Goal: Transaction & Acquisition: Purchase product/service

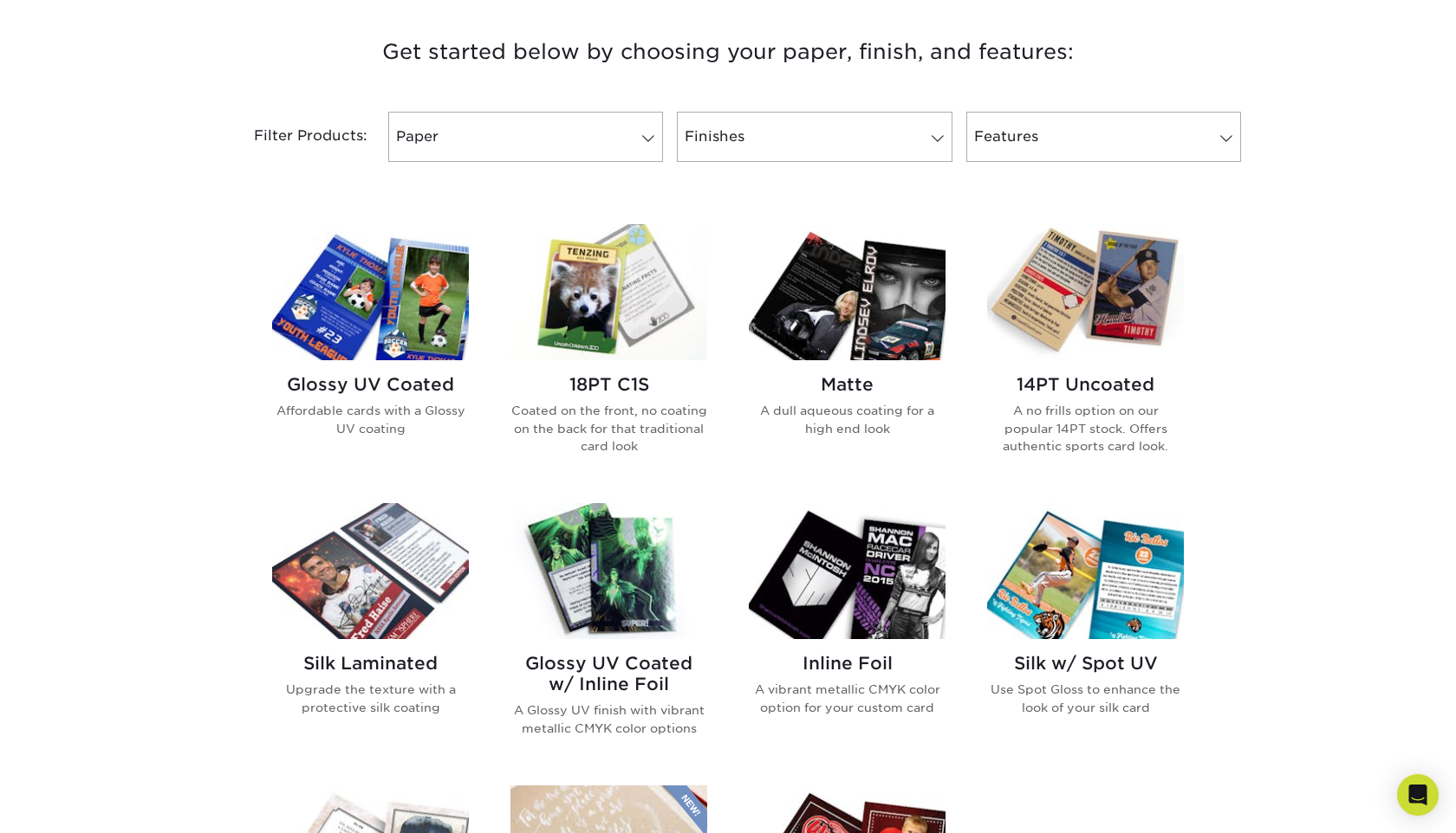
scroll to position [662, 0]
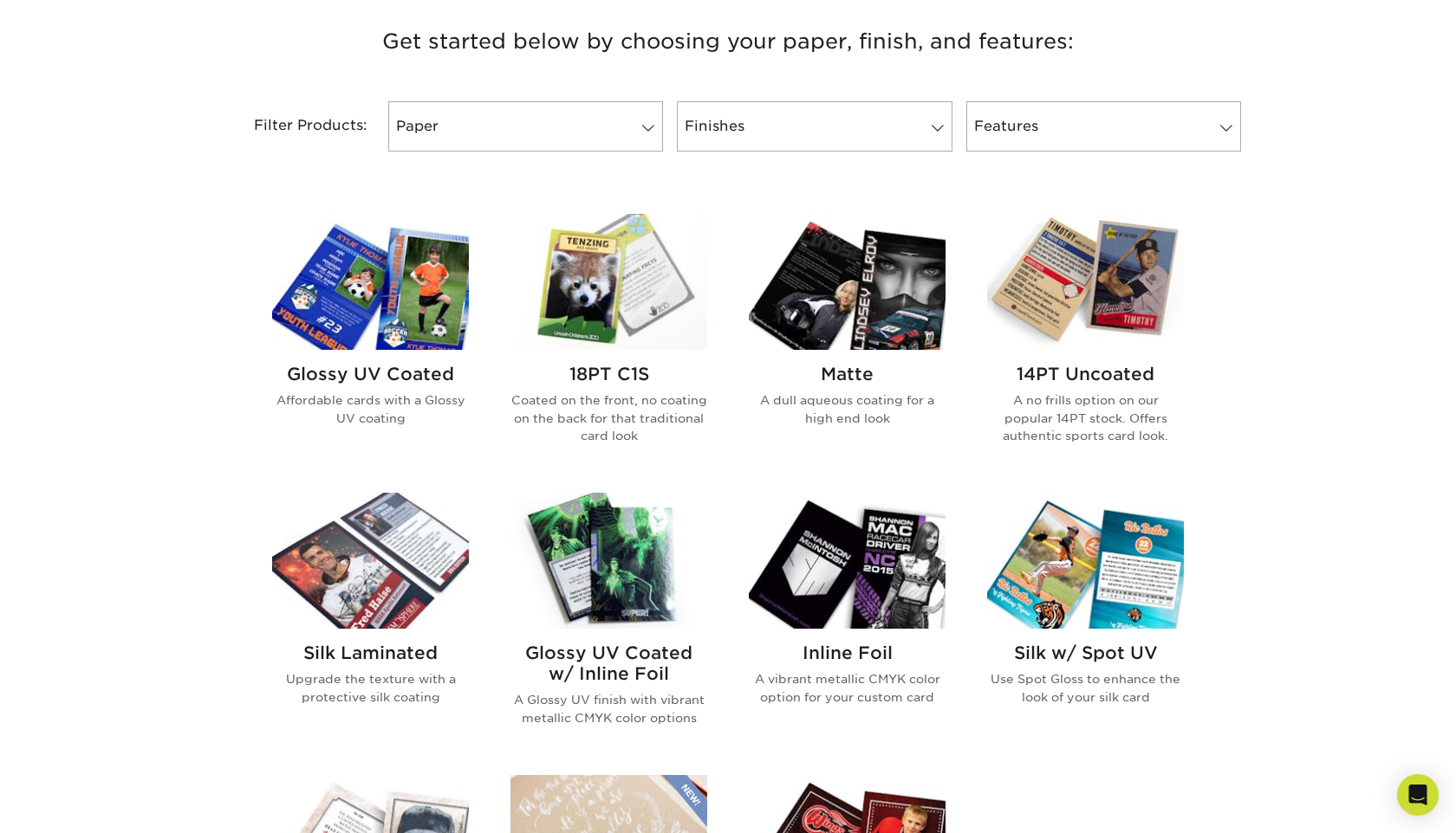
click at [410, 648] on h2 "Silk Laminated" at bounding box center [370, 653] width 197 height 21
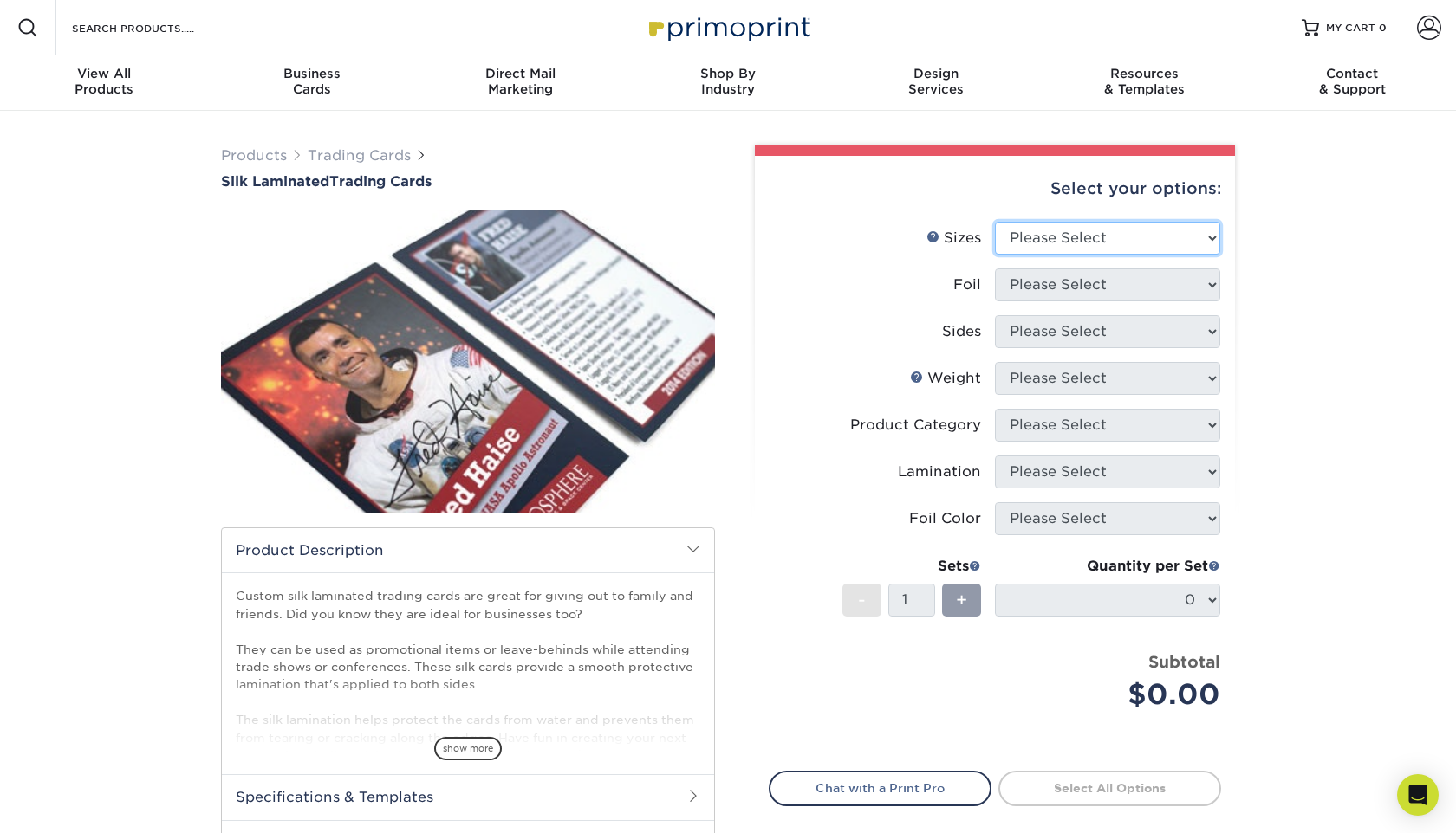
click at [1168, 226] on select "Please Select 2.5" x 3.5"" at bounding box center [1108, 238] width 226 height 33
select select "2.50x3.50"
click at [995, 222] on select "Please Select 2.5" x 3.5"" at bounding box center [1108, 238] width 226 height 33
click at [1205, 279] on select "Please Select No Yes" at bounding box center [1108, 285] width 226 height 33
select select "0"
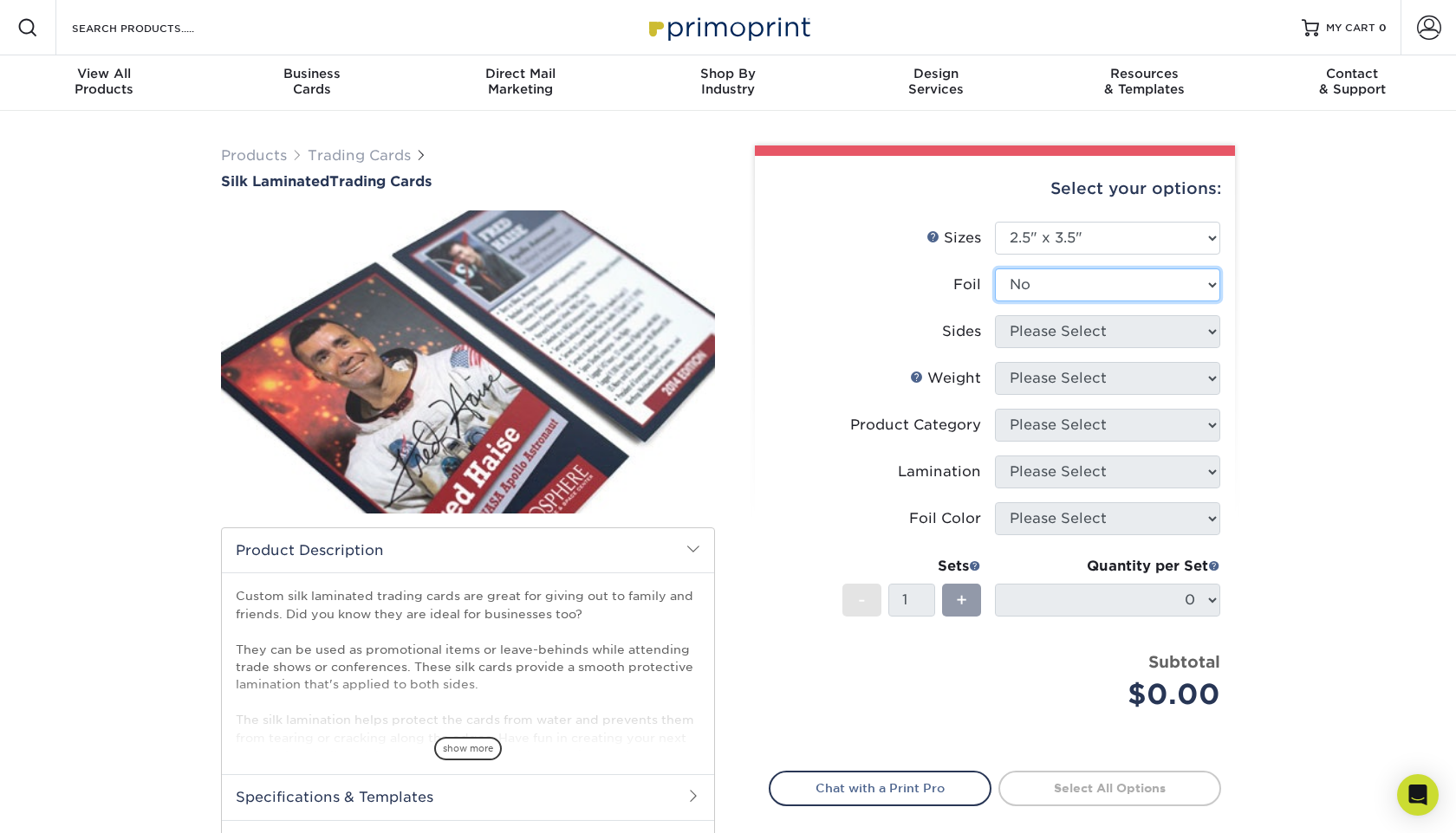
click at [995, 269] on select "Please Select No Yes" at bounding box center [1108, 285] width 226 height 33
click at [1205, 324] on select "Please Select Print Both Sides Print Front Only" at bounding box center [1108, 331] width 226 height 33
select select "13abbda7-1d64-4f25-8bb2-c179b224825d"
click at [995, 315] on select "Please Select Print Both Sides Print Front Only" at bounding box center [1108, 331] width 226 height 33
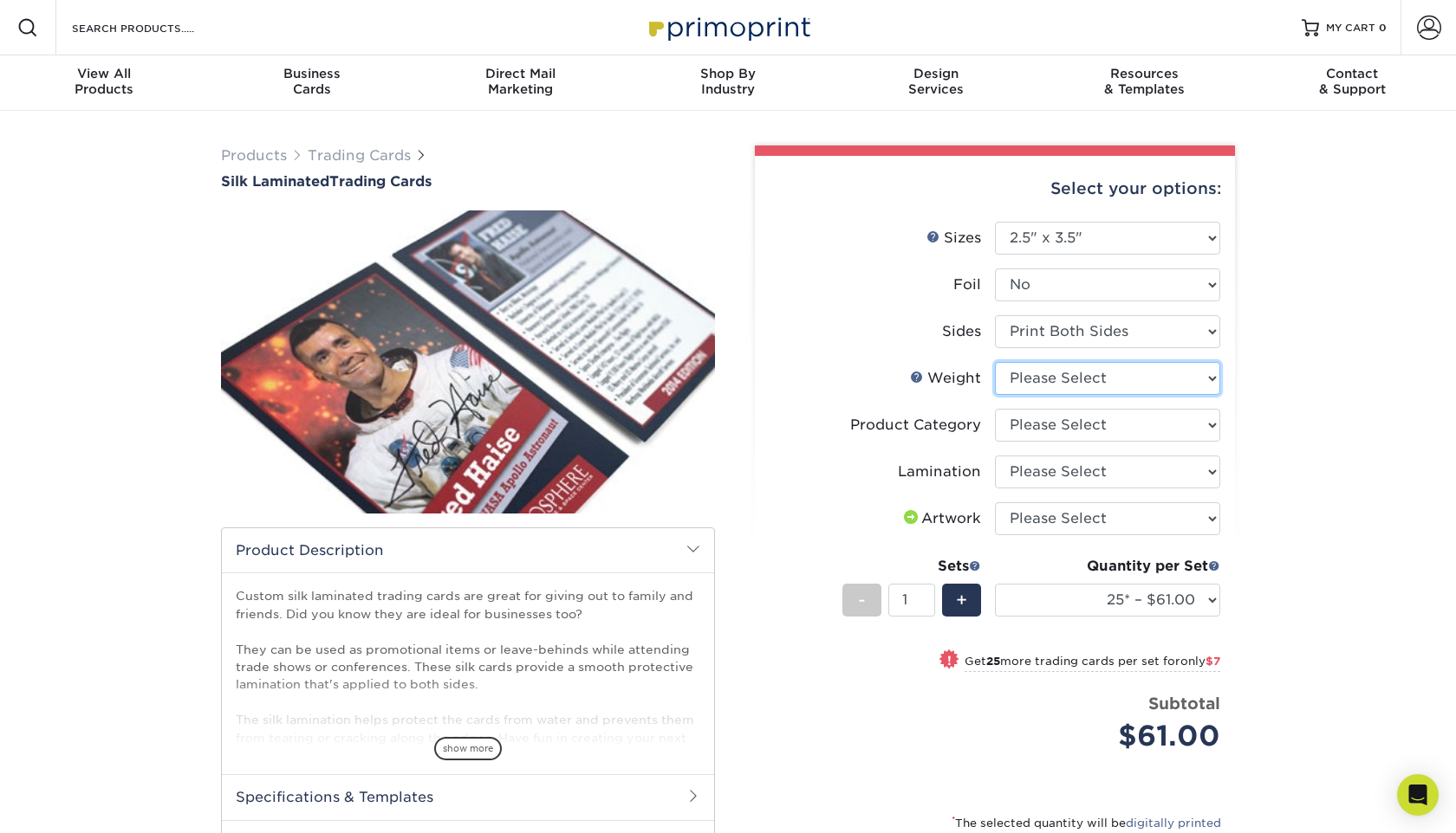
click at [1175, 377] on select "Please Select 16PT" at bounding box center [1108, 378] width 226 height 33
select select "16PT"
click at [995, 362] on select "Please Select 16PT" at bounding box center [1108, 378] width 226 height 33
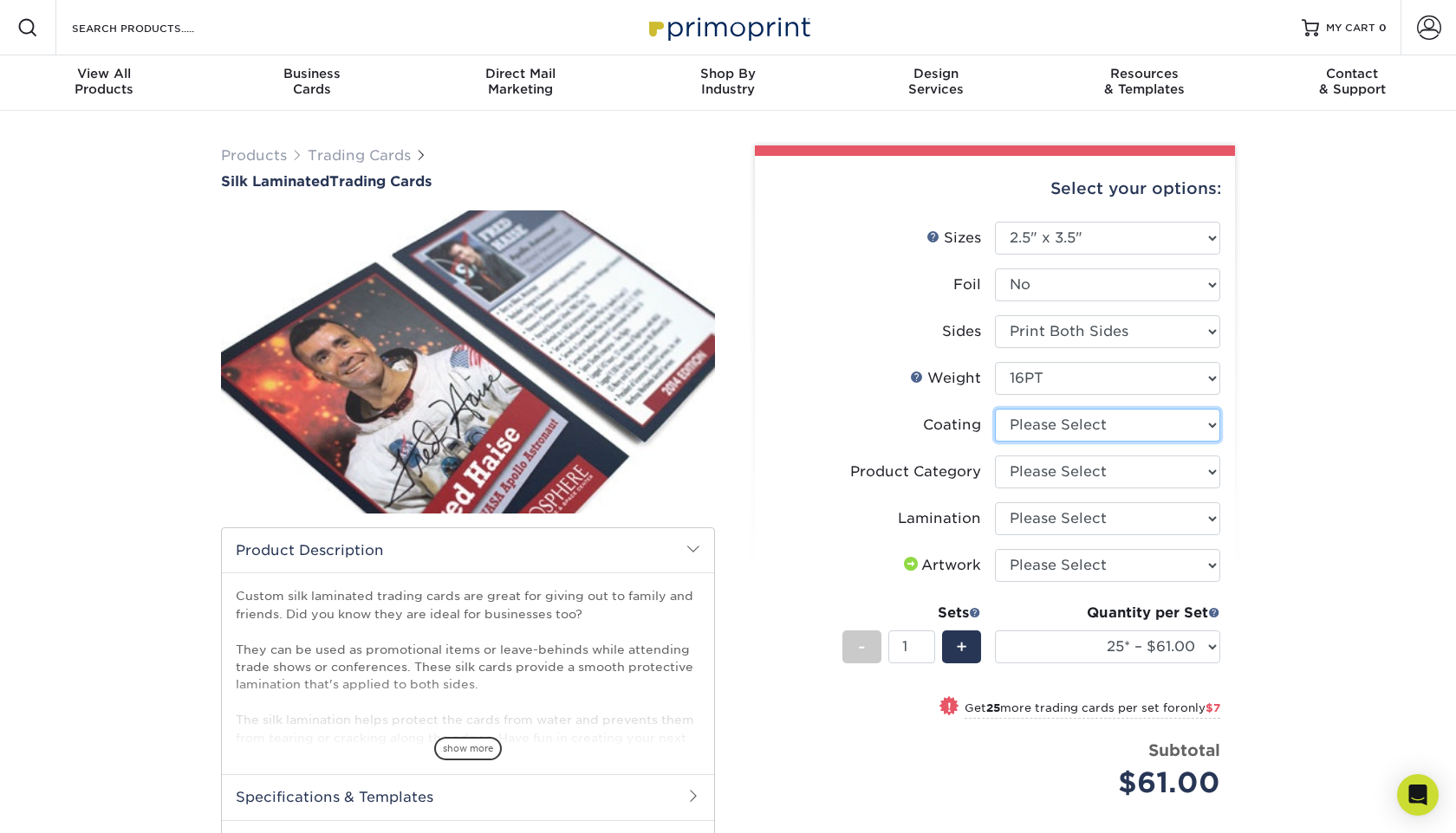
click at [1189, 423] on select at bounding box center [1108, 425] width 226 height 33
click at [1174, 432] on select at bounding box center [1108, 425] width 226 height 33
select select "3e7618de-abca-4bda-9f97-8b9129e913d8"
click at [995, 409] on select at bounding box center [1108, 425] width 226 height 33
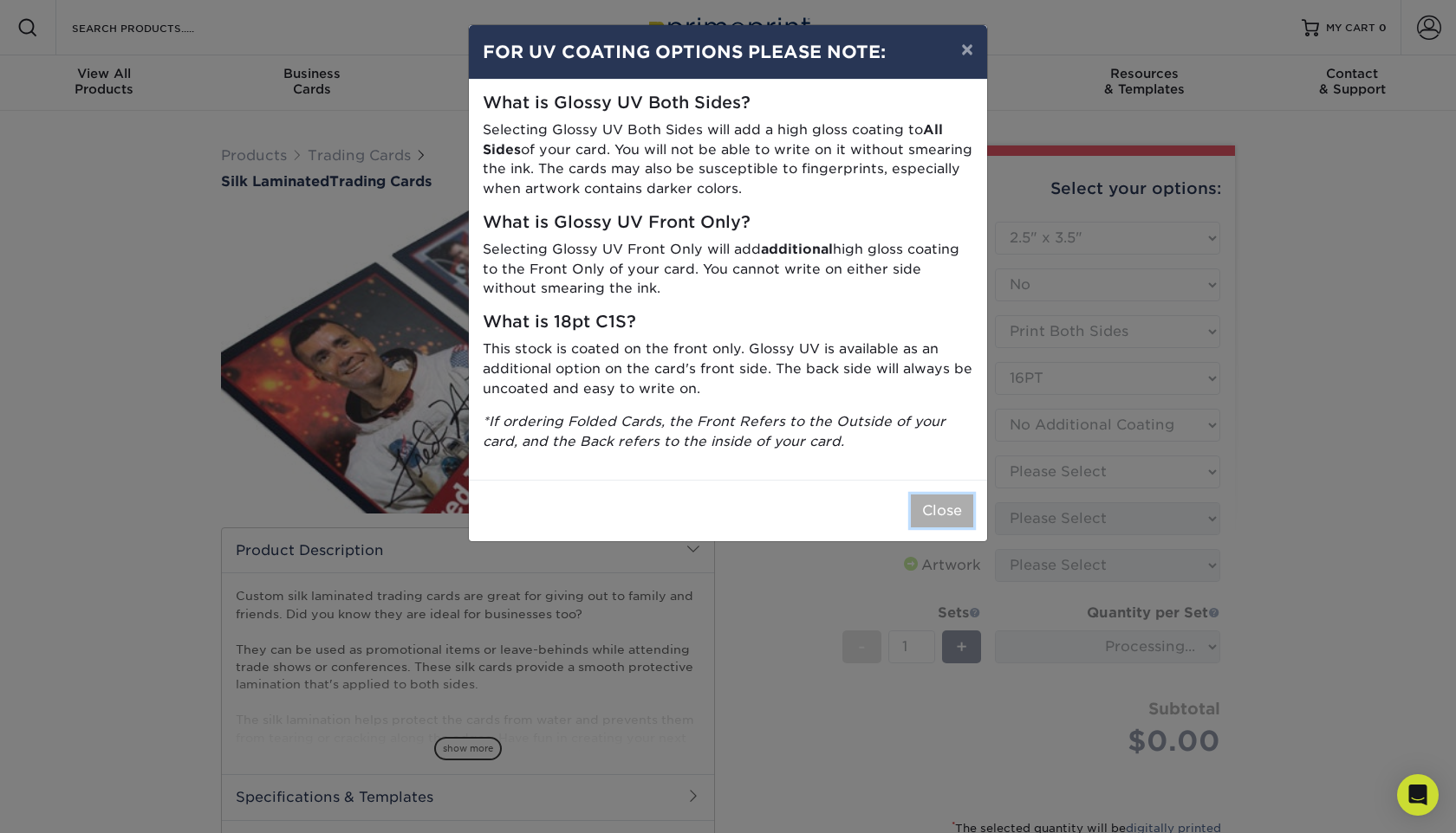
click at [952, 512] on button "Close" at bounding box center [942, 511] width 62 height 33
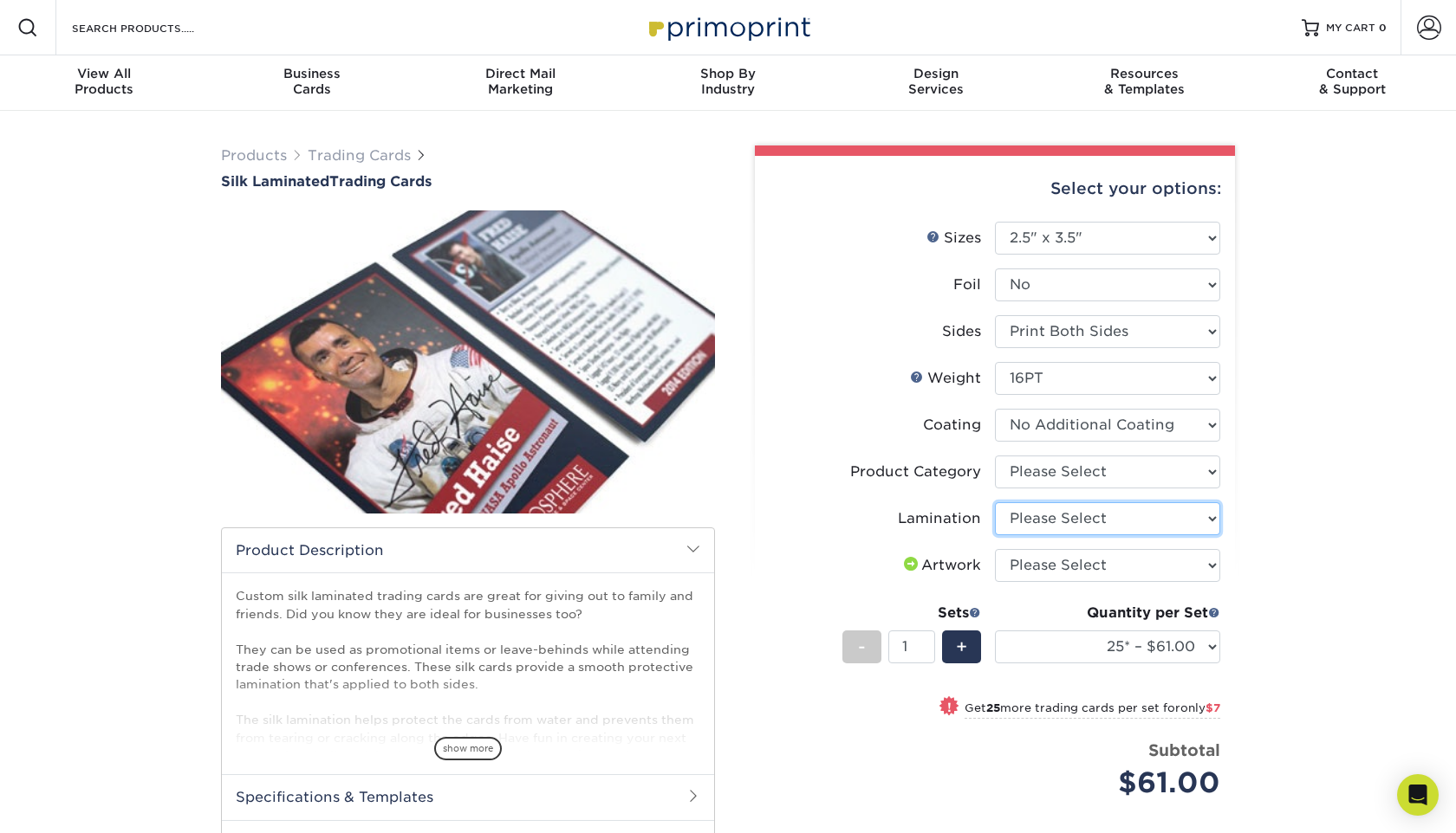
click at [1142, 521] on select "Please Select Silk" at bounding box center [1108, 518] width 226 height 33
select select "ccacb42f-45f7-42d3-bbd3-7c8421cf37f0"
click at [995, 502] on select "Please Select Silk" at bounding box center [1108, 518] width 226 height 33
click at [1145, 565] on select "Please Select I will upload files I need a design - $100" at bounding box center [1108, 565] width 226 height 33
select select "upload"
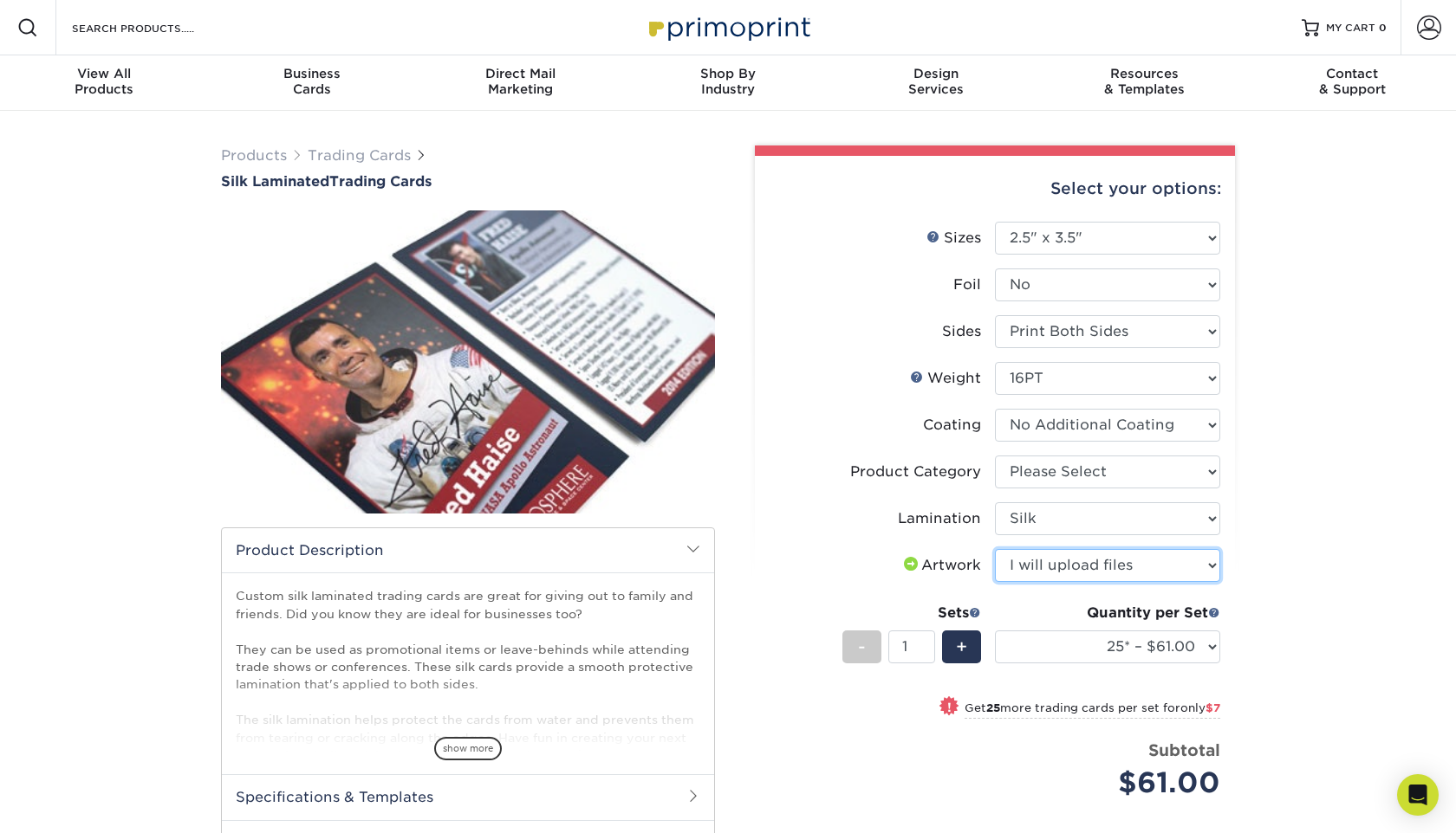
click at [995, 549] on select "Please Select I will upload files I need a design - $100" at bounding box center [1108, 565] width 226 height 33
click at [1195, 646] on select "25* – $61.00 50* – $68.00 75* – $74.00 100* – $81.00 250* – $88.00 500 – $98.00…" at bounding box center [1108, 647] width 226 height 33
select select "50* – $68.00"
click at [995, 631] on select "25* – $61.00 50* – $68.00 75* – $74.00 100* – $81.00 250* – $88.00 500 – $98.00…" at bounding box center [1108, 647] width 226 height 33
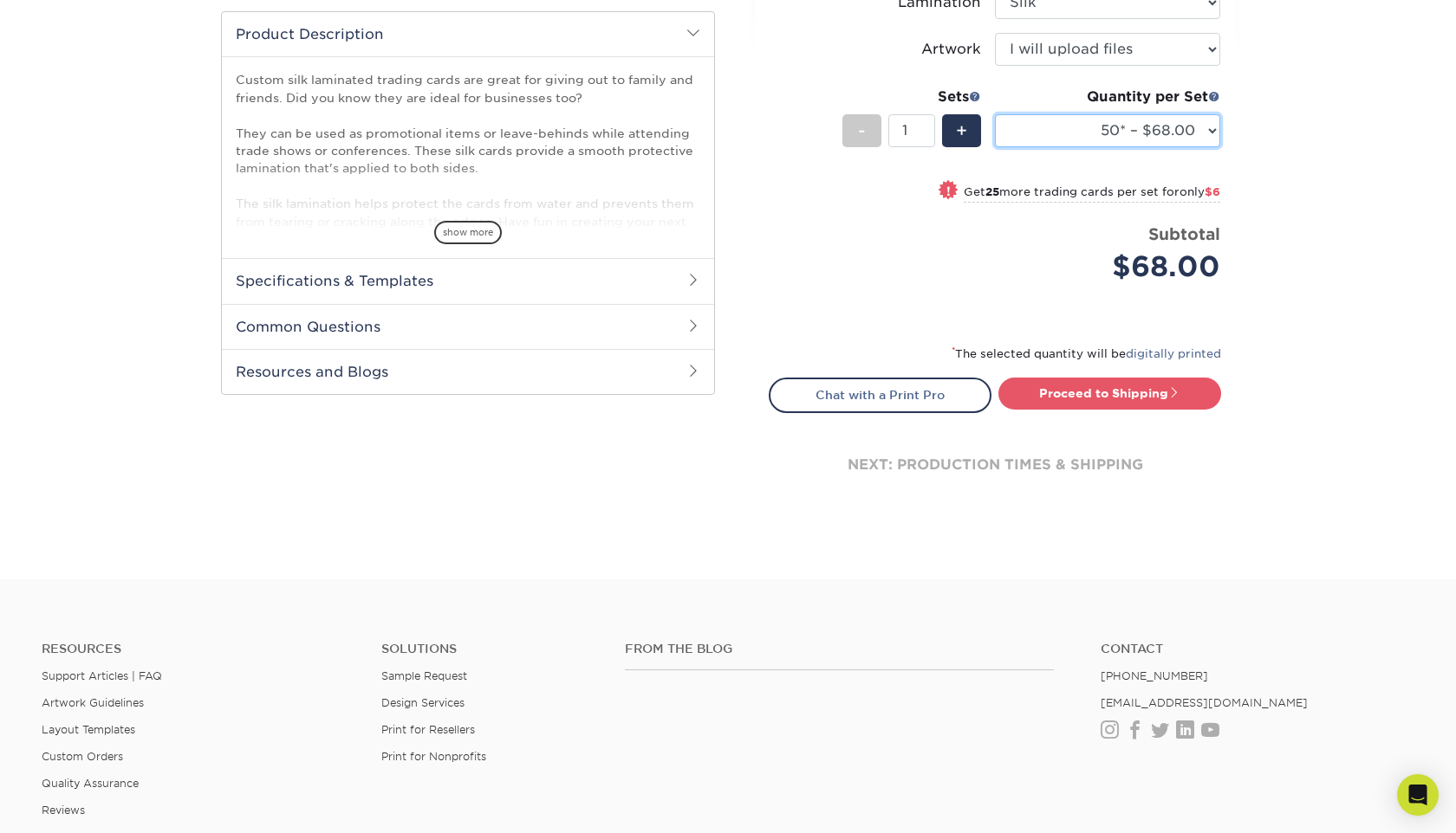
scroll to position [558, 0]
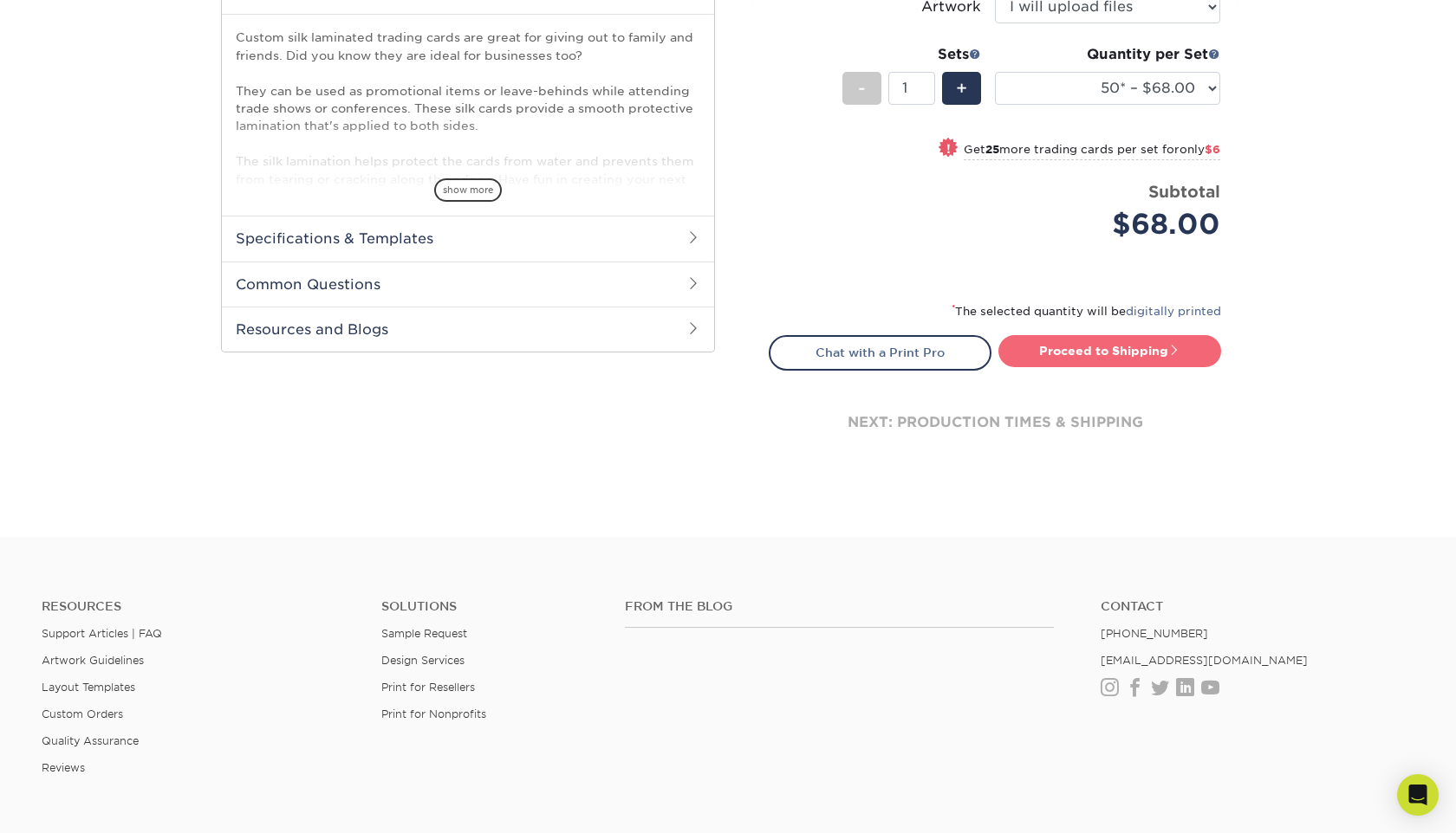
click at [1088, 349] on link "Proceed to Shipping" at bounding box center [1109, 351] width 223 height 31
click at [992, 266] on li "Price per set $68.00 Subtotal $68.00 This product does not qualify for a discou…" at bounding box center [994, 224] width 424 height 86
click at [1073, 345] on link "Proceed to Shipping" at bounding box center [1109, 351] width 223 height 31
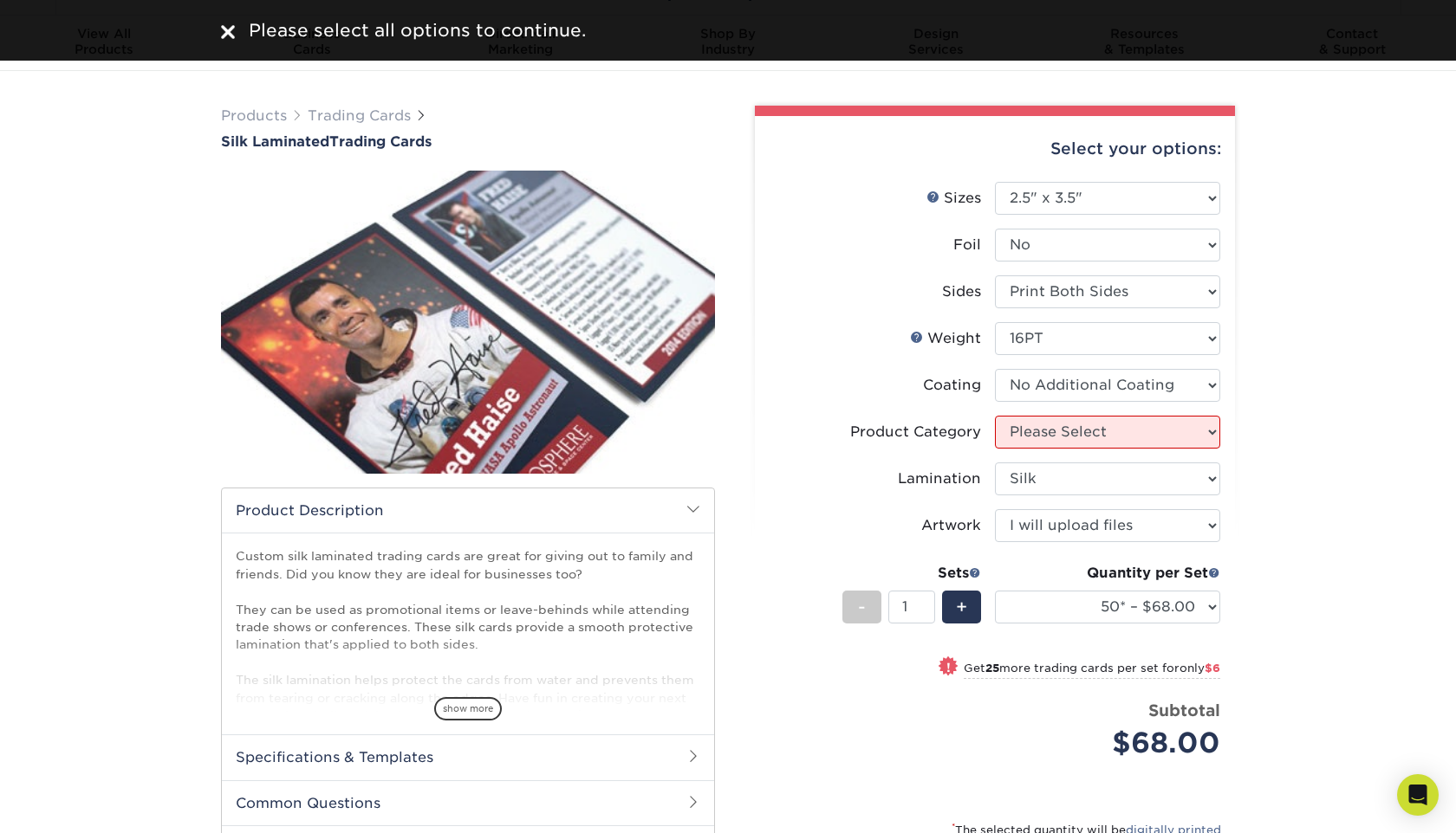
scroll to position [0, 0]
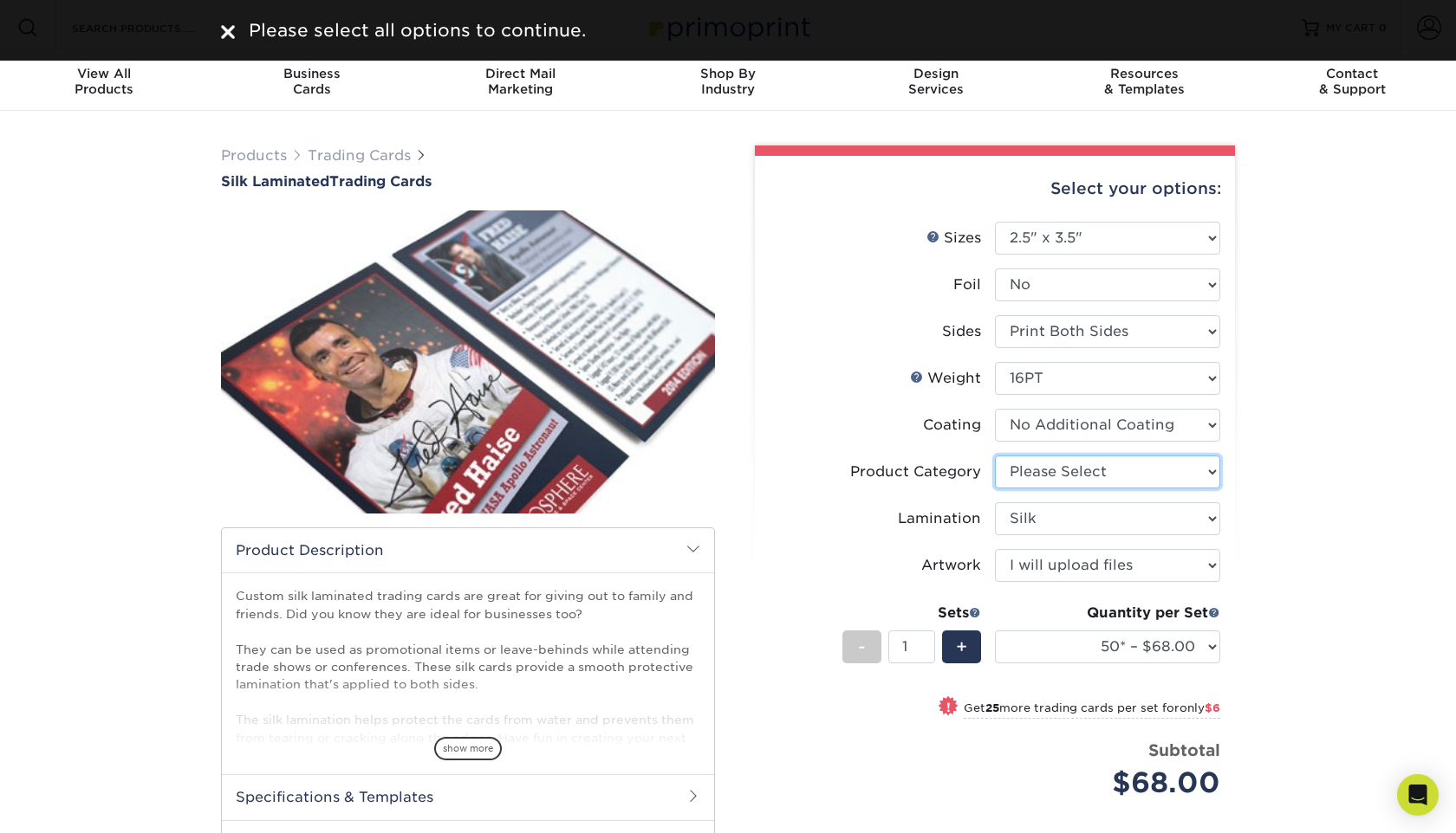
click at [1094, 465] on select "Please Select Trading Cards" at bounding box center [1108, 472] width 226 height 33
select select "c2f9bce9-36c2-409d-b101-c29d9d031e18"
click at [995, 456] on select "Please Select Trading Cards" at bounding box center [1108, 472] width 226 height 33
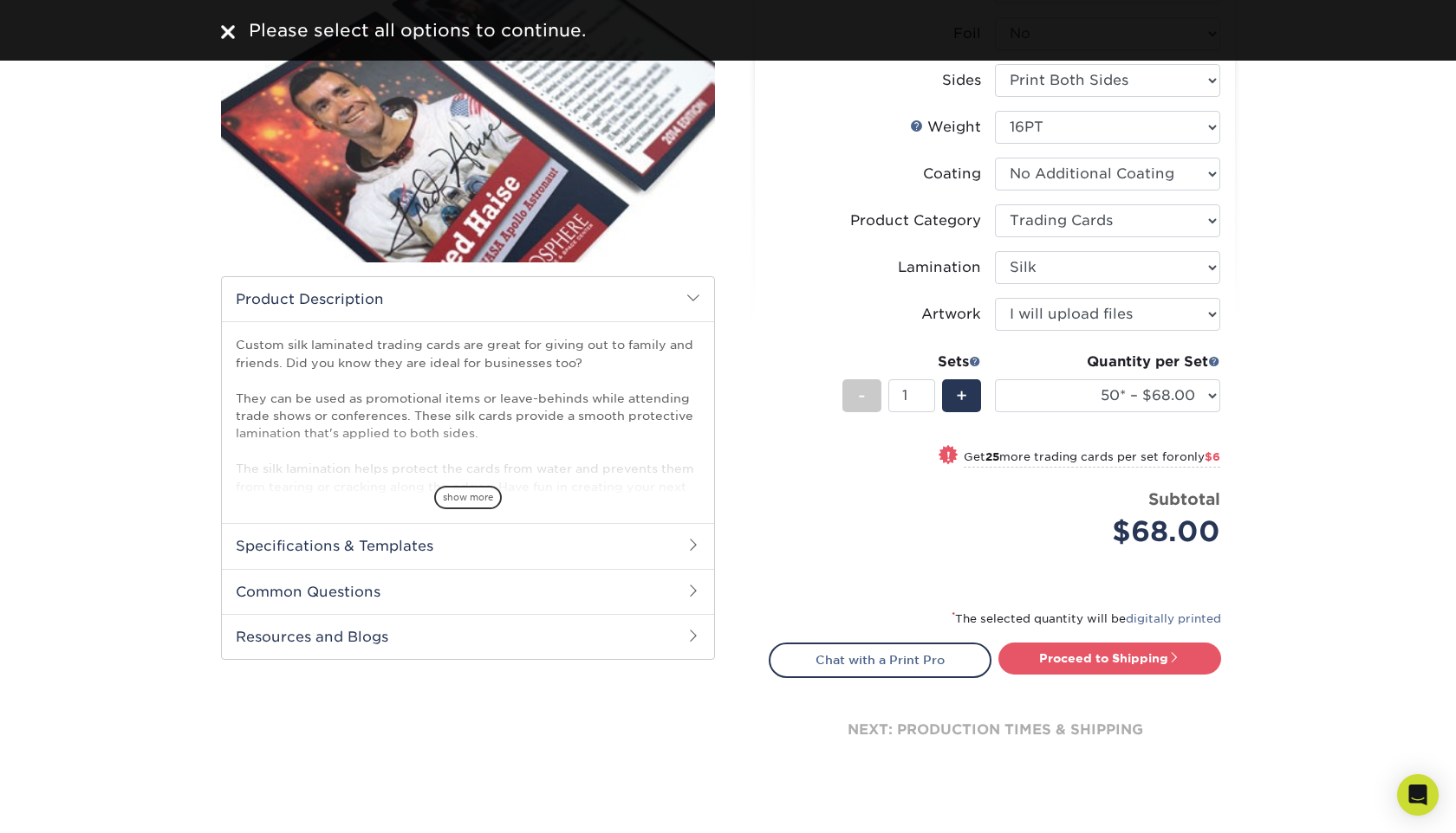
click at [1149, 677] on div "Proceed to Shipping" at bounding box center [1115, 660] width 239 height 35
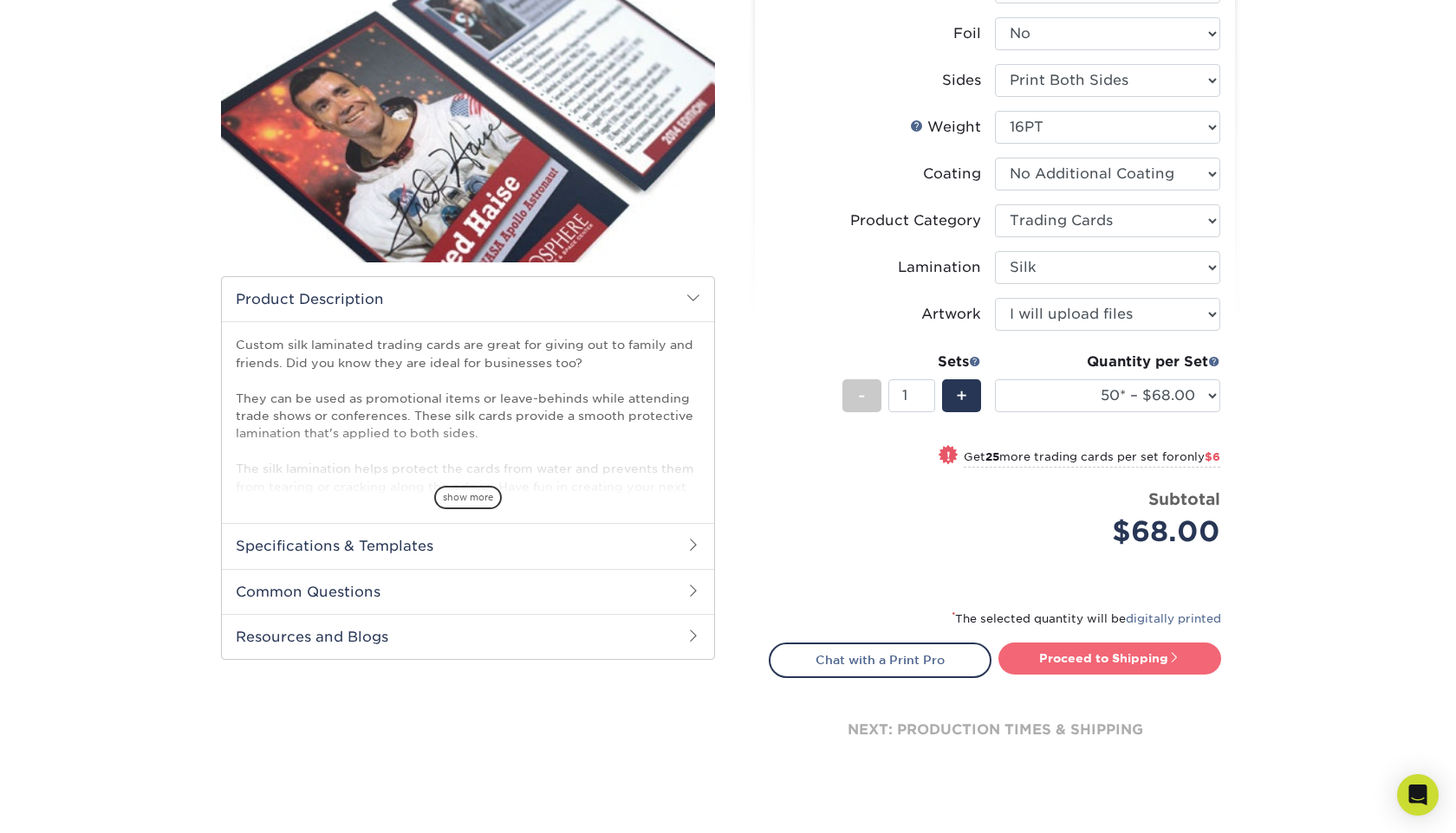
click at [1149, 666] on link "Proceed to Shipping" at bounding box center [1109, 658] width 223 height 31
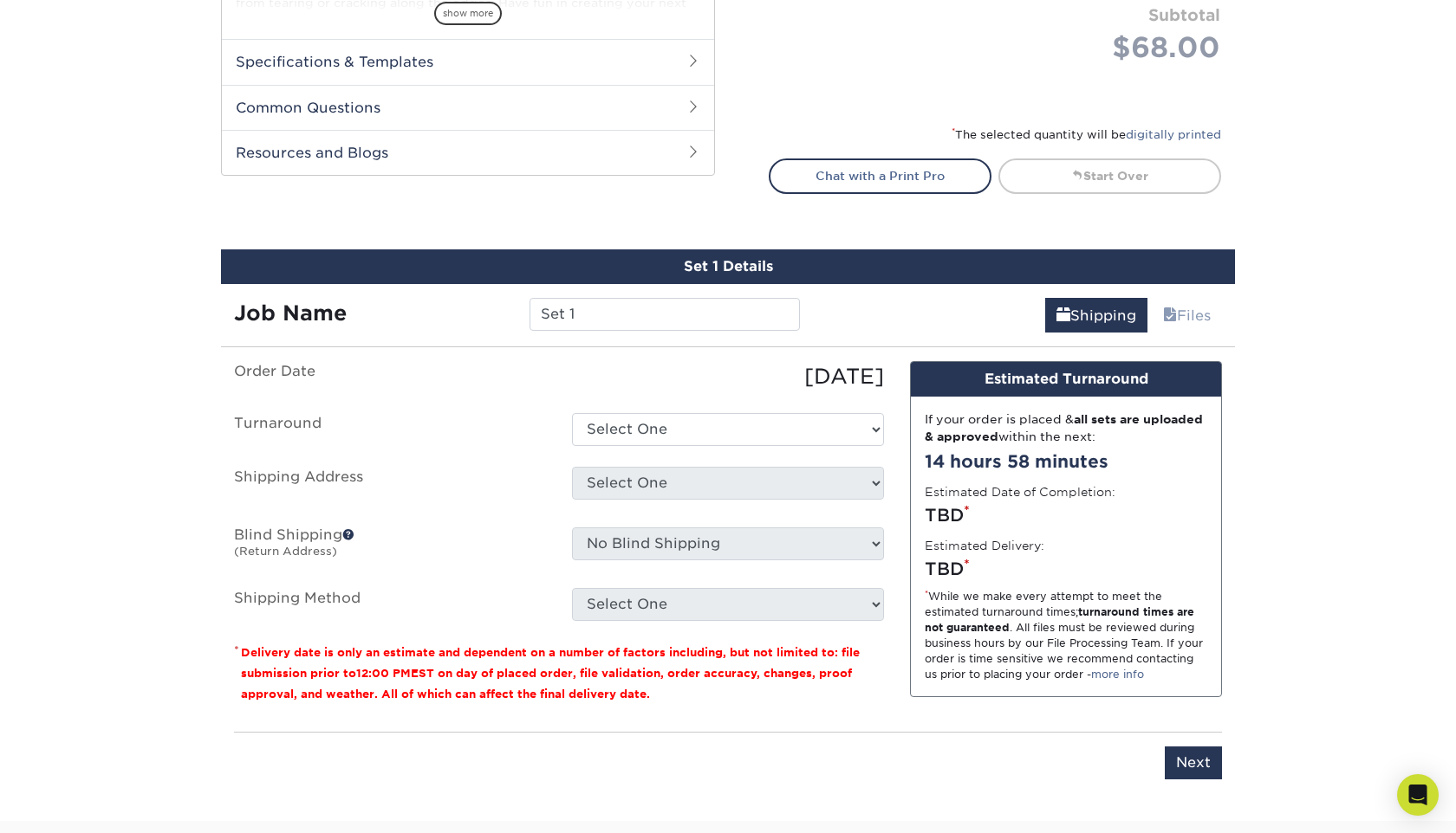
scroll to position [753, 0]
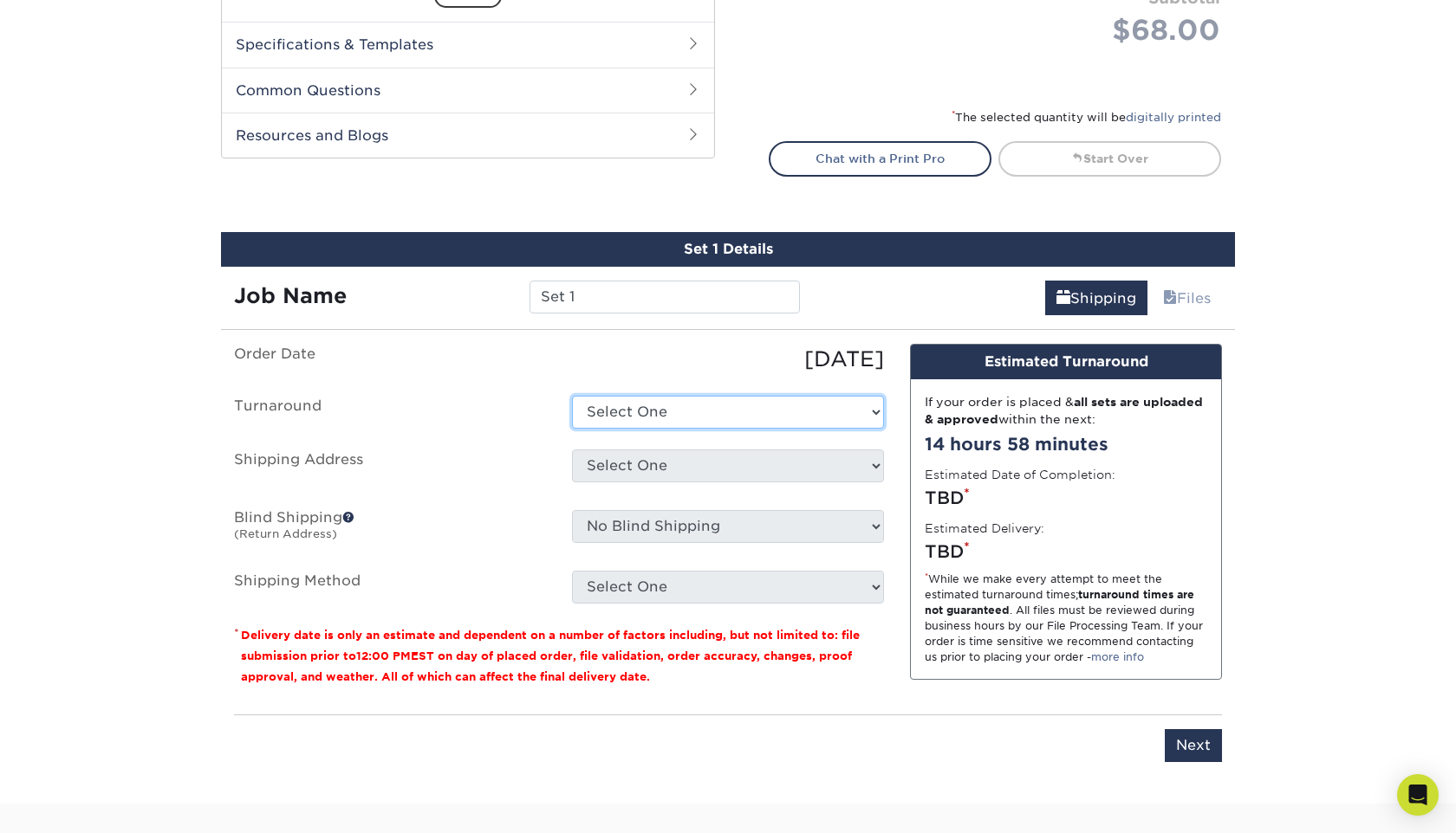
click at [819, 414] on select "Select One 2-4 Business Days 2 Day Next Business Day" at bounding box center [728, 412] width 312 height 33
select select "a471bd5c-27a2-46c5-a543-f661bd563f53"
click at [572, 396] on select "Select One 2-4 Business Days 2 Day Next Business Day" at bounding box center [728, 412] width 312 height 33
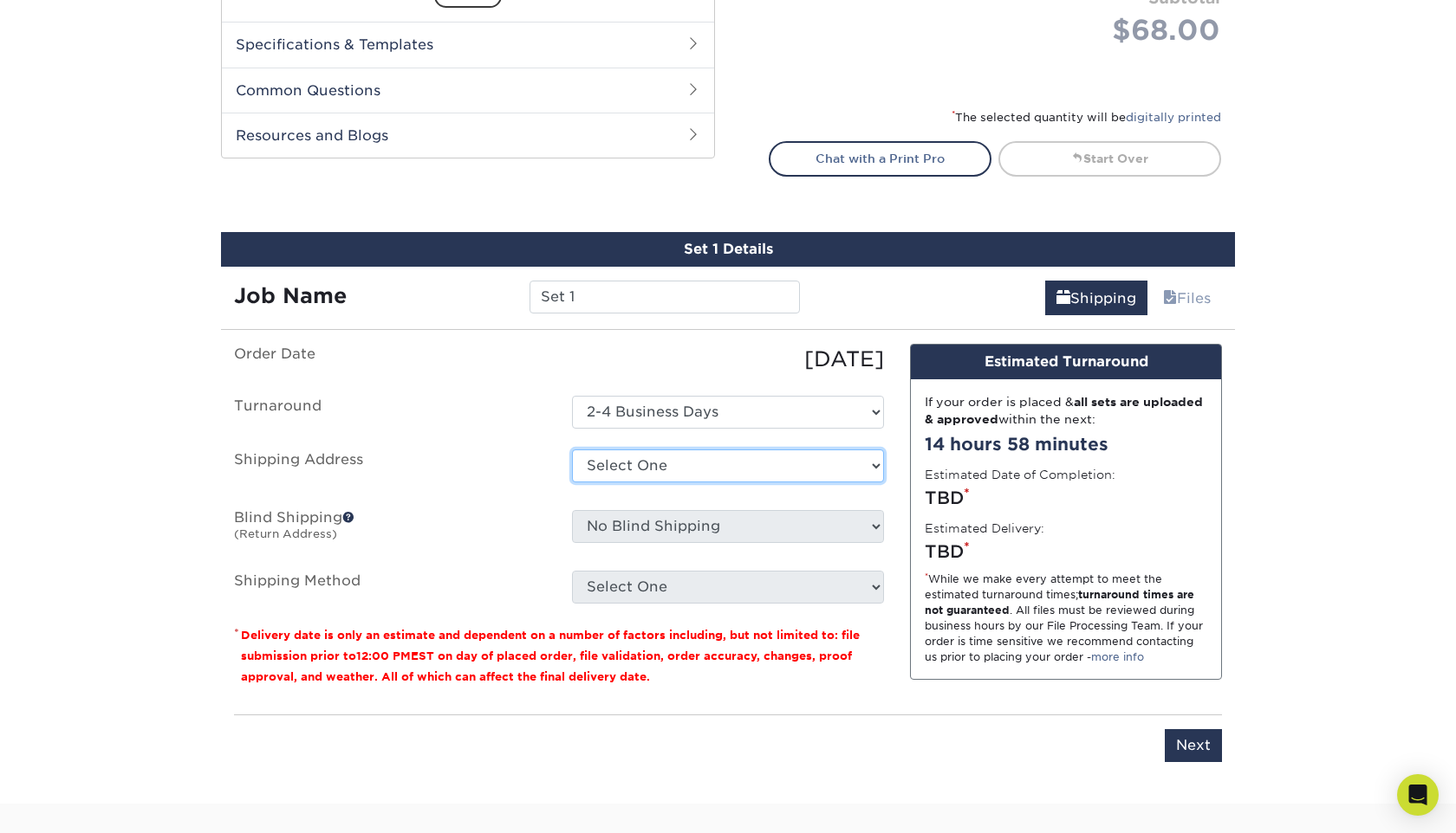
click at [814, 473] on select "Select One + Add New Address - Login" at bounding box center [728, 465] width 312 height 33
select select "newaddress"
click at [572, 449] on select "Select One + Add New Address - Login" at bounding box center [728, 465] width 312 height 33
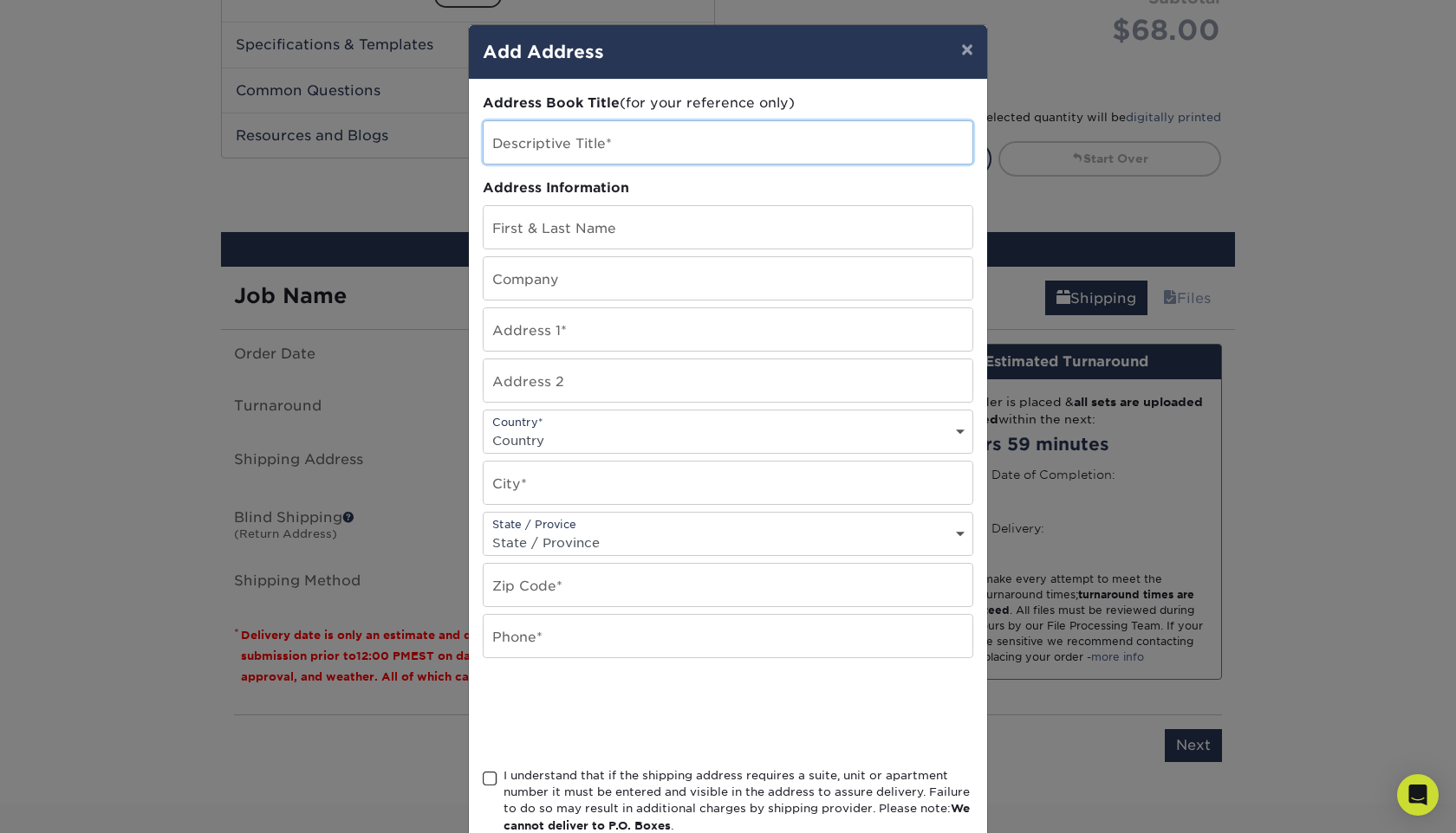
click at [666, 147] on input "text" at bounding box center [728, 142] width 489 height 42
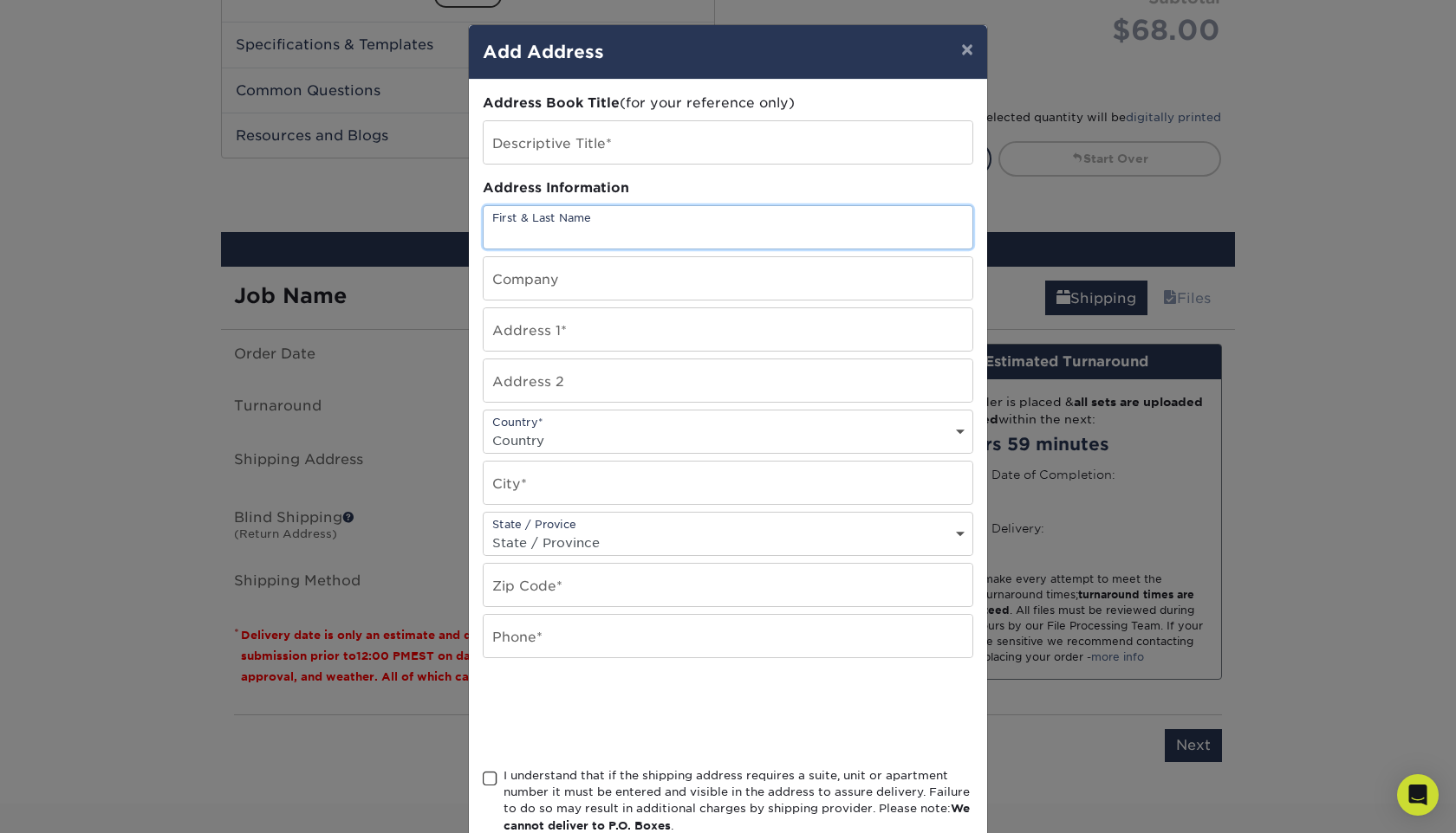
click at [626, 222] on input "text" at bounding box center [728, 227] width 489 height 42
click at [664, 141] on input "text" at bounding box center [728, 142] width 489 height 42
click at [626, 235] on input "404" at bounding box center [728, 227] width 489 height 42
type input "4"
type input "We Are The Defiant, LLC"
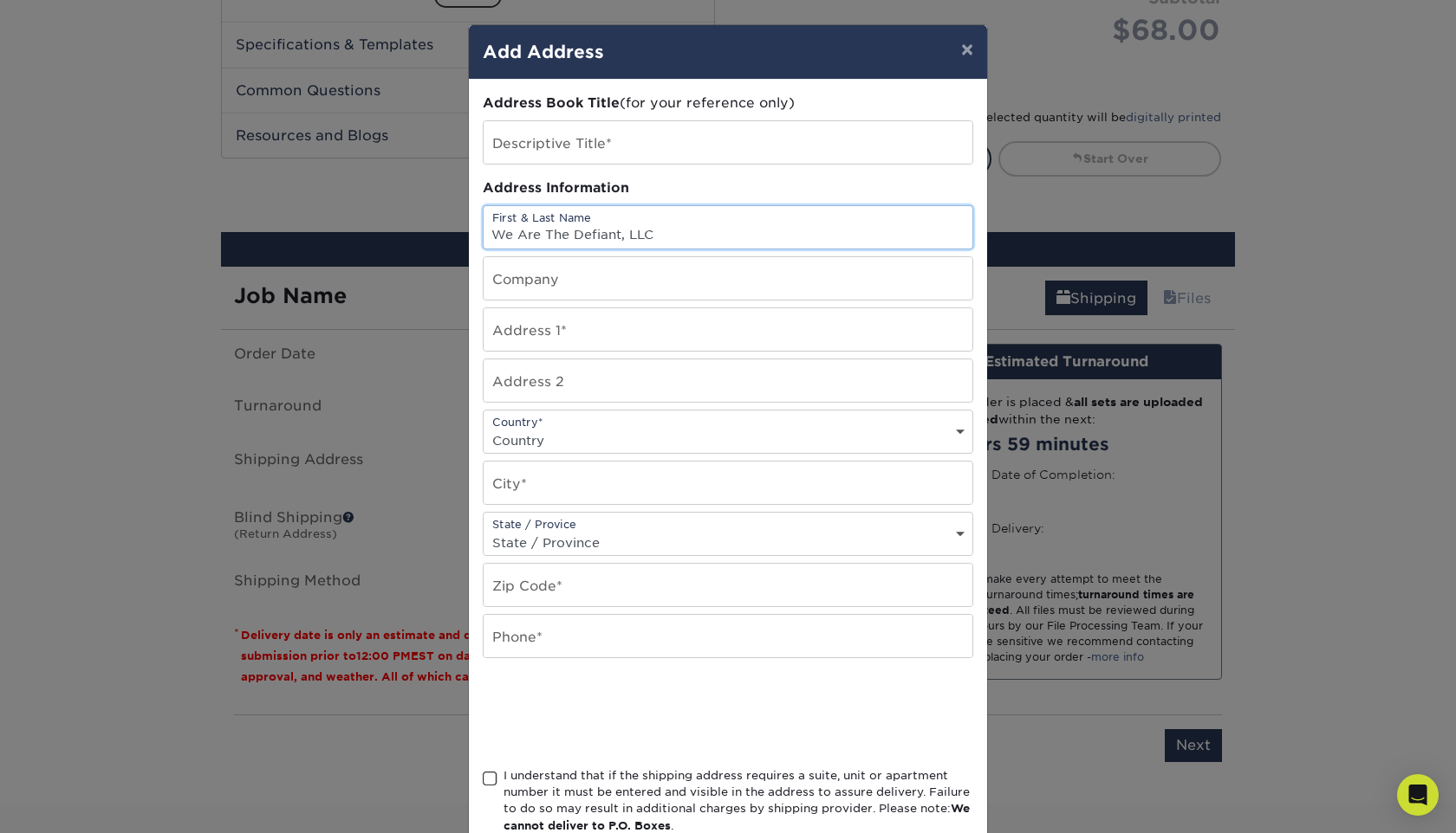
drag, startPoint x: 694, startPoint y: 236, endPoint x: 466, endPoint y: 234, distance: 228.0
click at [466, 234] on div "× Add Address Address Book Title (for your reference only) Descriptive Title* A…" at bounding box center [728, 416] width 1456 height 833
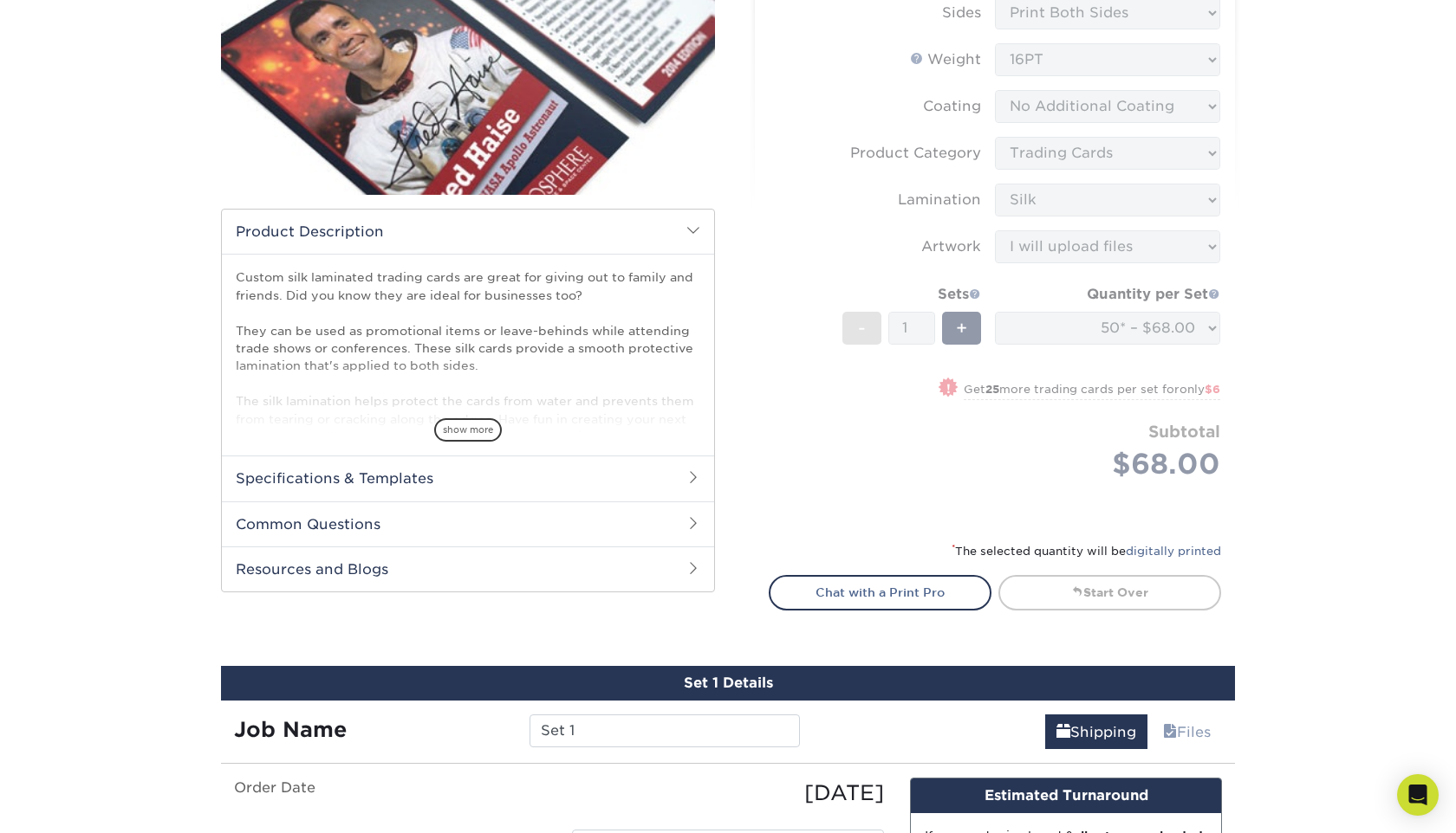
scroll to position [820, 0]
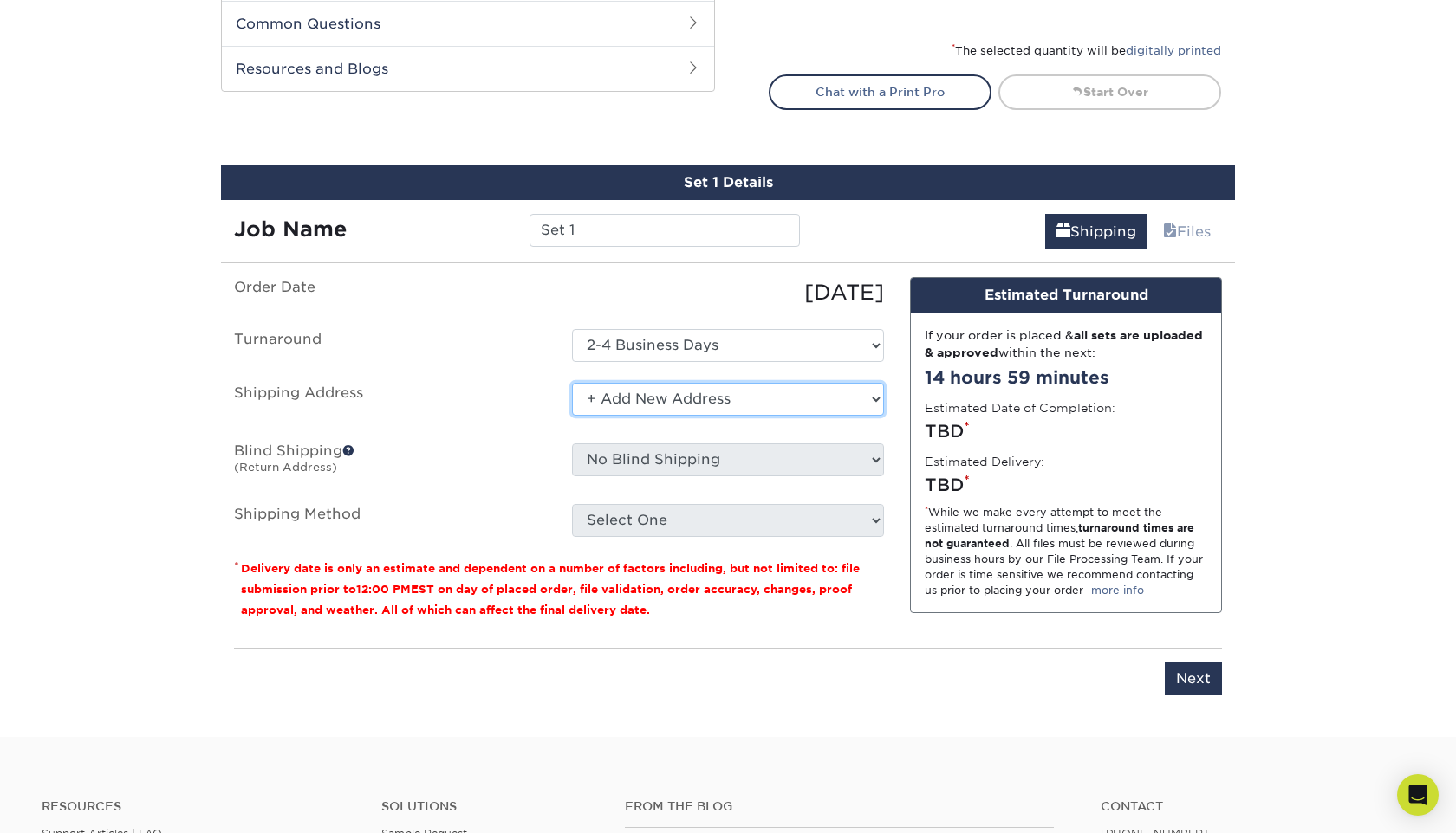
click at [691, 403] on select "Select One + Add New Address - Login" at bounding box center [728, 399] width 312 height 33
click at [572, 383] on select "Select One + Add New Address - Login" at bounding box center [728, 399] width 312 height 33
click at [655, 397] on select "Select One + Add New Address - Login" at bounding box center [728, 399] width 312 height 33
click at [572, 383] on select "Select One + Add New Address - Login" at bounding box center [728, 399] width 312 height 33
click at [662, 403] on select "Select One + Add New Address - Login" at bounding box center [728, 399] width 312 height 33
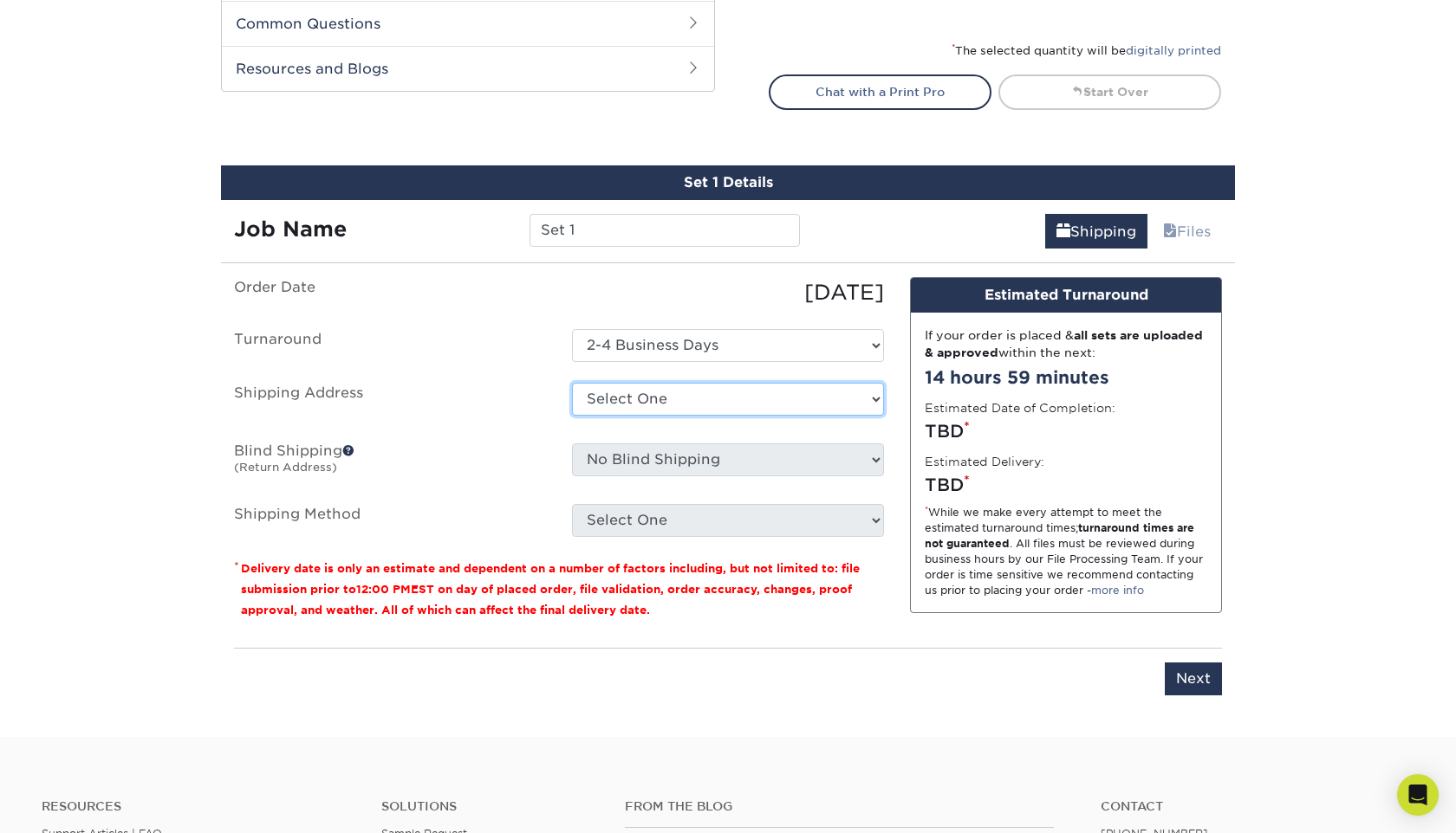
click at [572, 383] on select "Select One + Add New Address - Login" at bounding box center [728, 399] width 312 height 33
click at [667, 410] on select "Select One + Add New Address - Login" at bounding box center [728, 399] width 312 height 33
select select "newaddress"
click at [572, 383] on select "Select One + Add New Address - Login" at bounding box center [728, 399] width 312 height 33
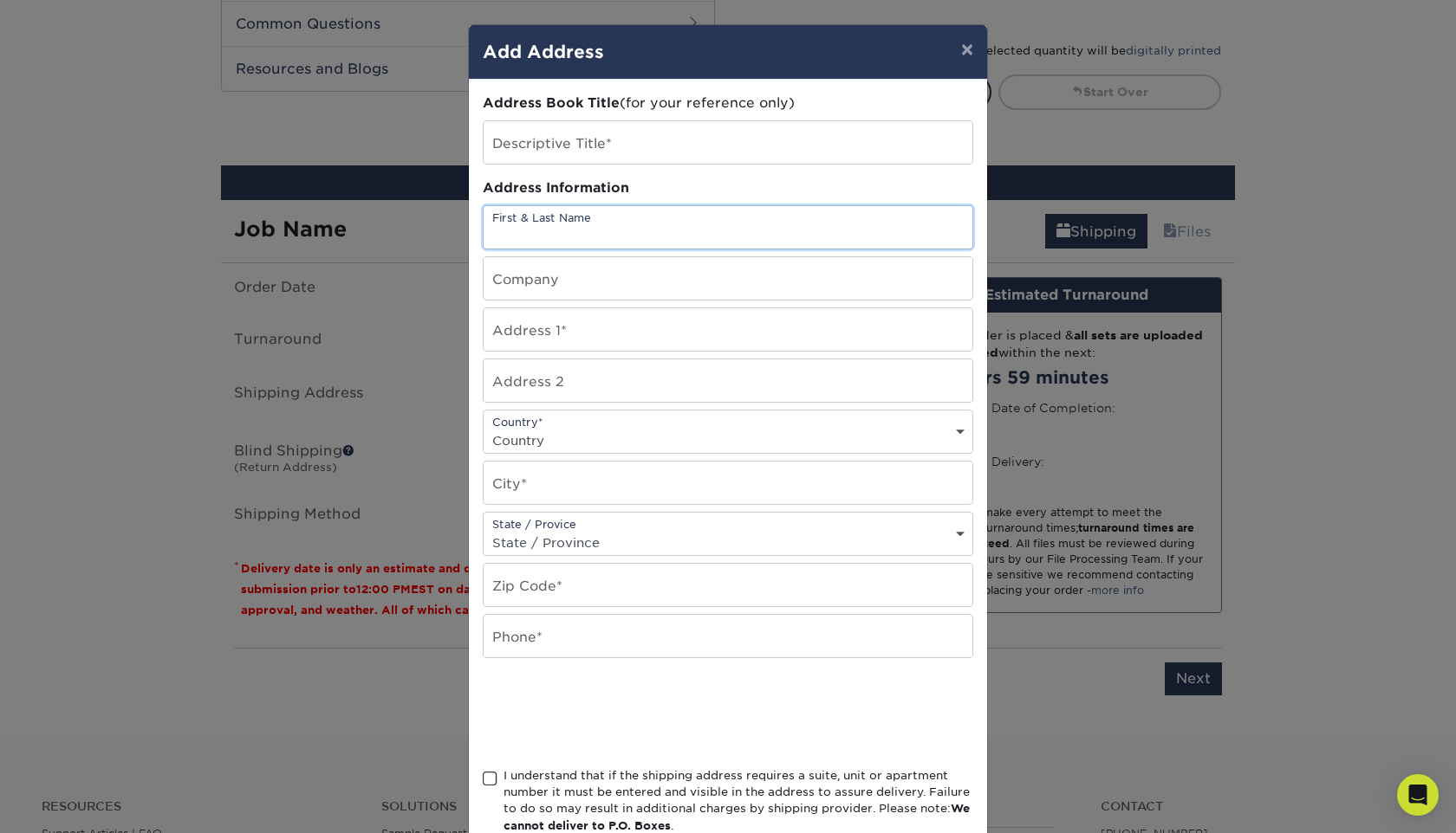
click at [634, 220] on input "text" at bounding box center [728, 227] width 489 height 42
type input "[PERSON_NAME]"
type input "We Are The Defiant, LLC"
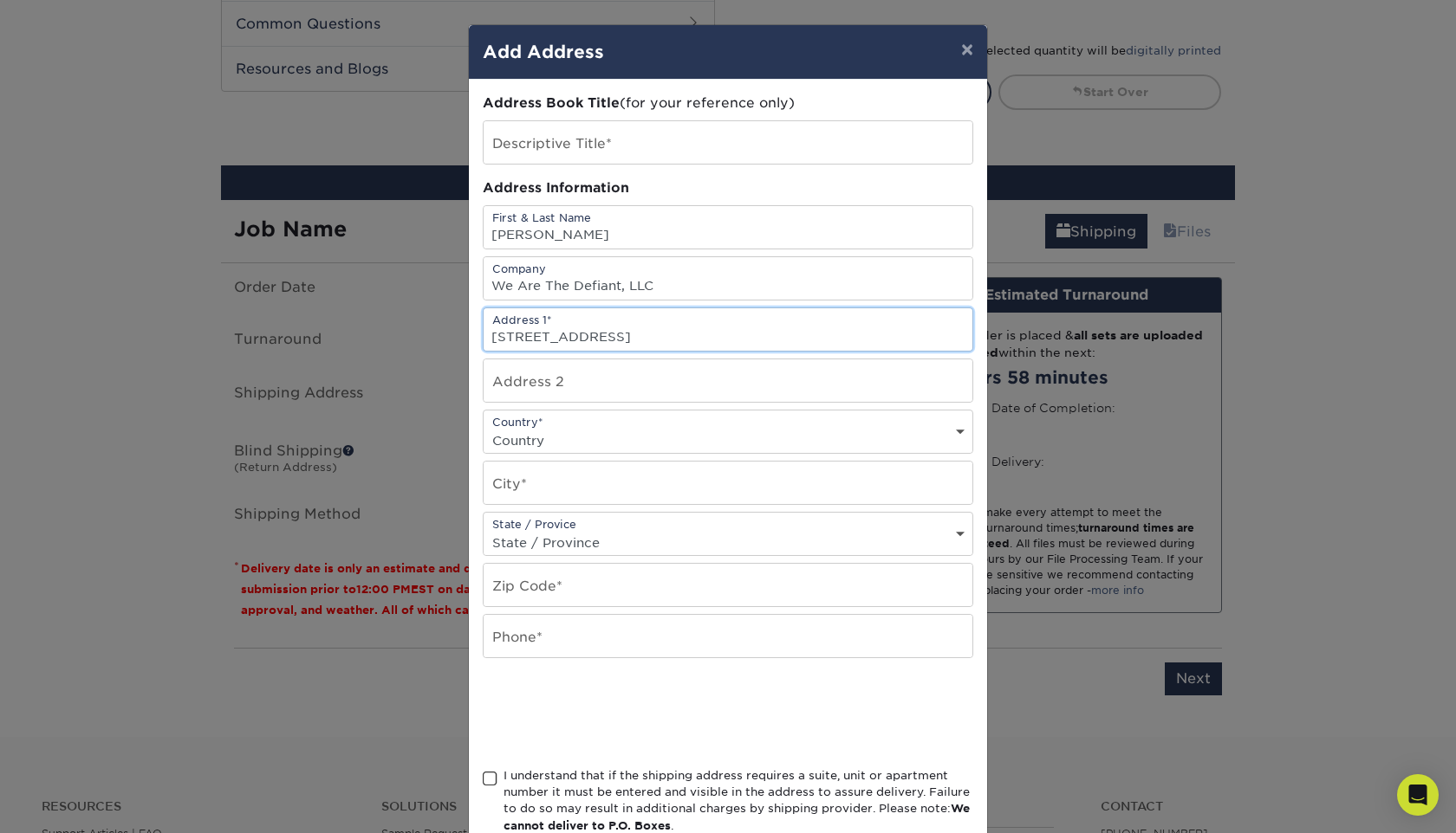
type input "[STREET_ADDRESS]"
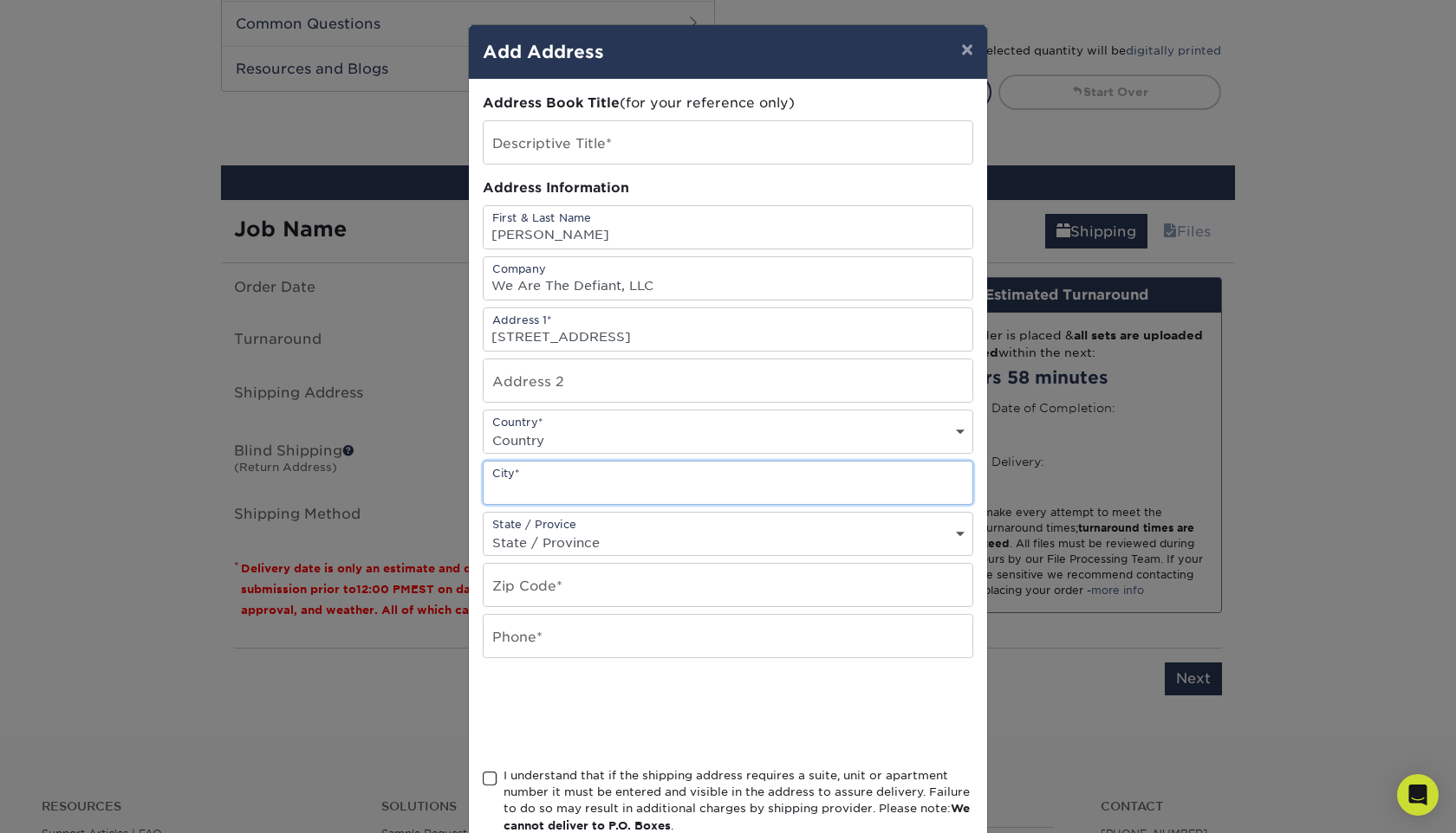
click at [570, 479] on input "text" at bounding box center [728, 482] width 489 height 42
type input "Mount [PERSON_NAME]"
click at [602, 428] on select "Country [GEOGRAPHIC_DATA] [GEOGRAPHIC_DATA] ----------------------------- [GEOG…" at bounding box center [728, 440] width 489 height 25
select select "US"
click at [483, 428] on select "Country [GEOGRAPHIC_DATA] [GEOGRAPHIC_DATA] ----------------------------- [GEOG…" at bounding box center [728, 440] width 489 height 25
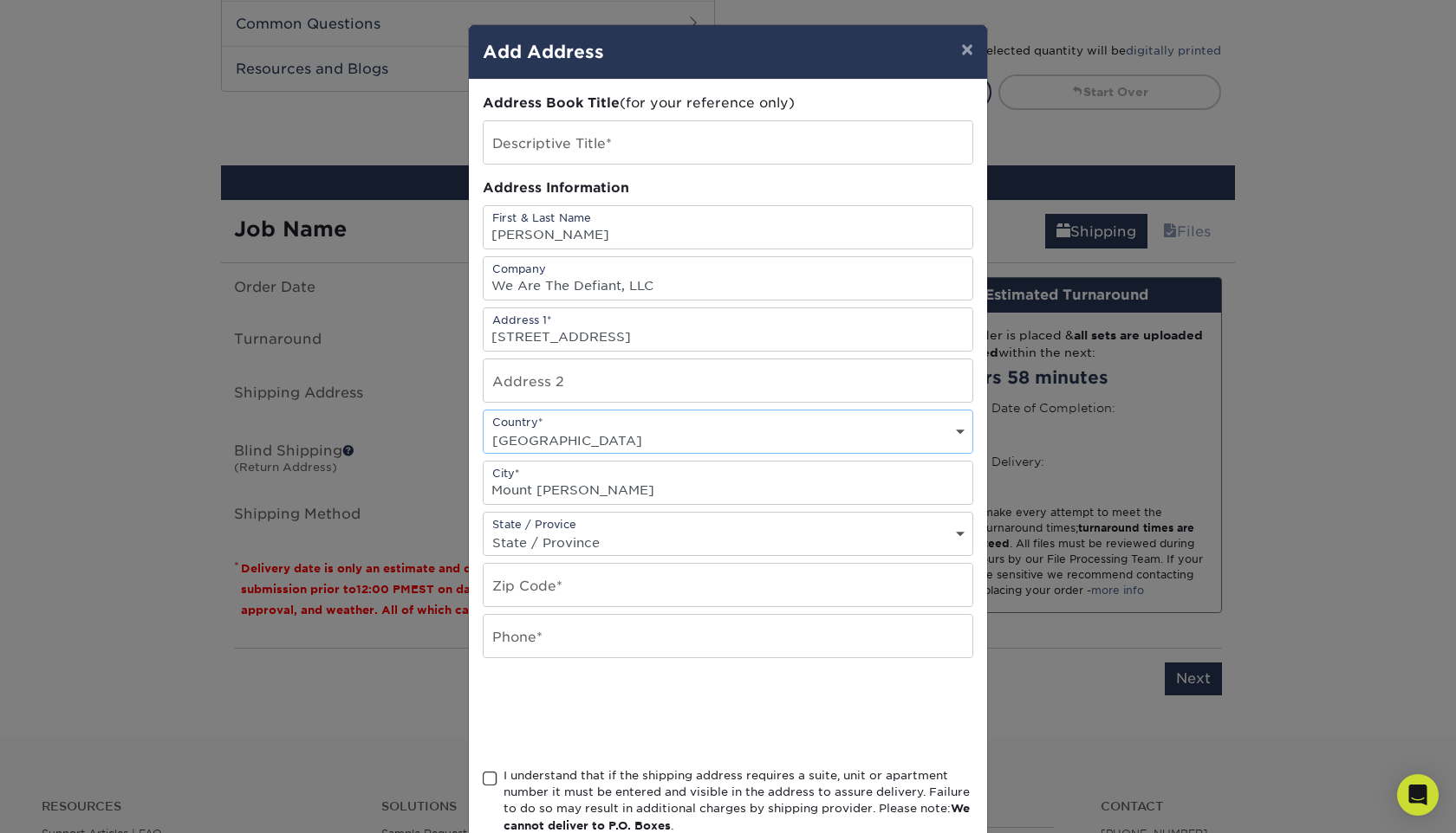
click at [590, 538] on select "State / Province [US_STATE] [US_STATE] [US_STATE] [US_STATE] [US_STATE] [US_STA…" at bounding box center [728, 542] width 489 height 25
select select "TN"
click at [483, 530] on select "State / Province [US_STATE] [US_STATE] [US_STATE] [US_STATE] [US_STATE] [US_STA…" at bounding box center [728, 542] width 489 height 25
click at [614, 585] on input "text" at bounding box center [728, 585] width 489 height 42
type input "37122"
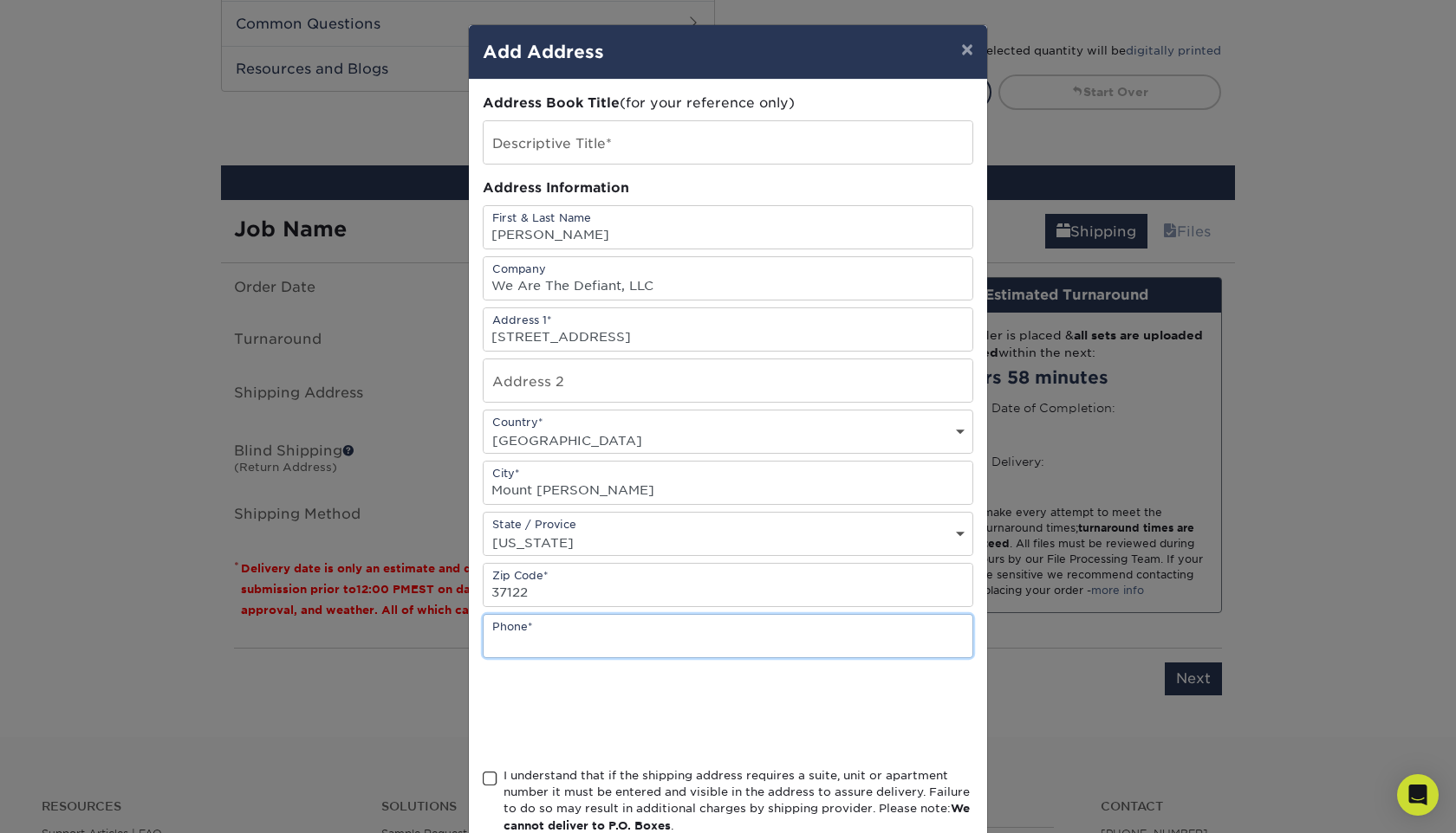
click at [601, 643] on input "text" at bounding box center [728, 636] width 489 height 42
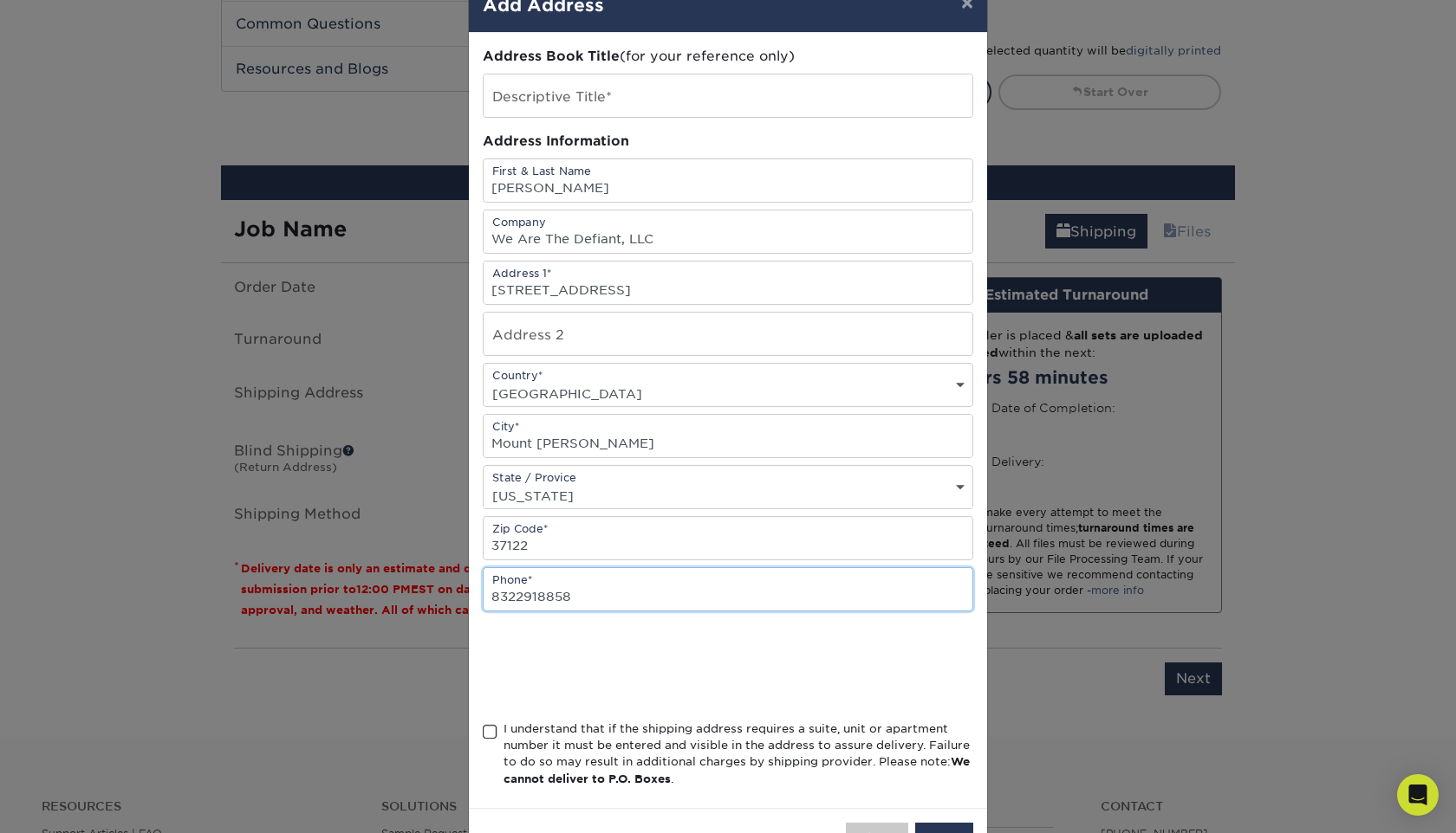
scroll to position [108, 0]
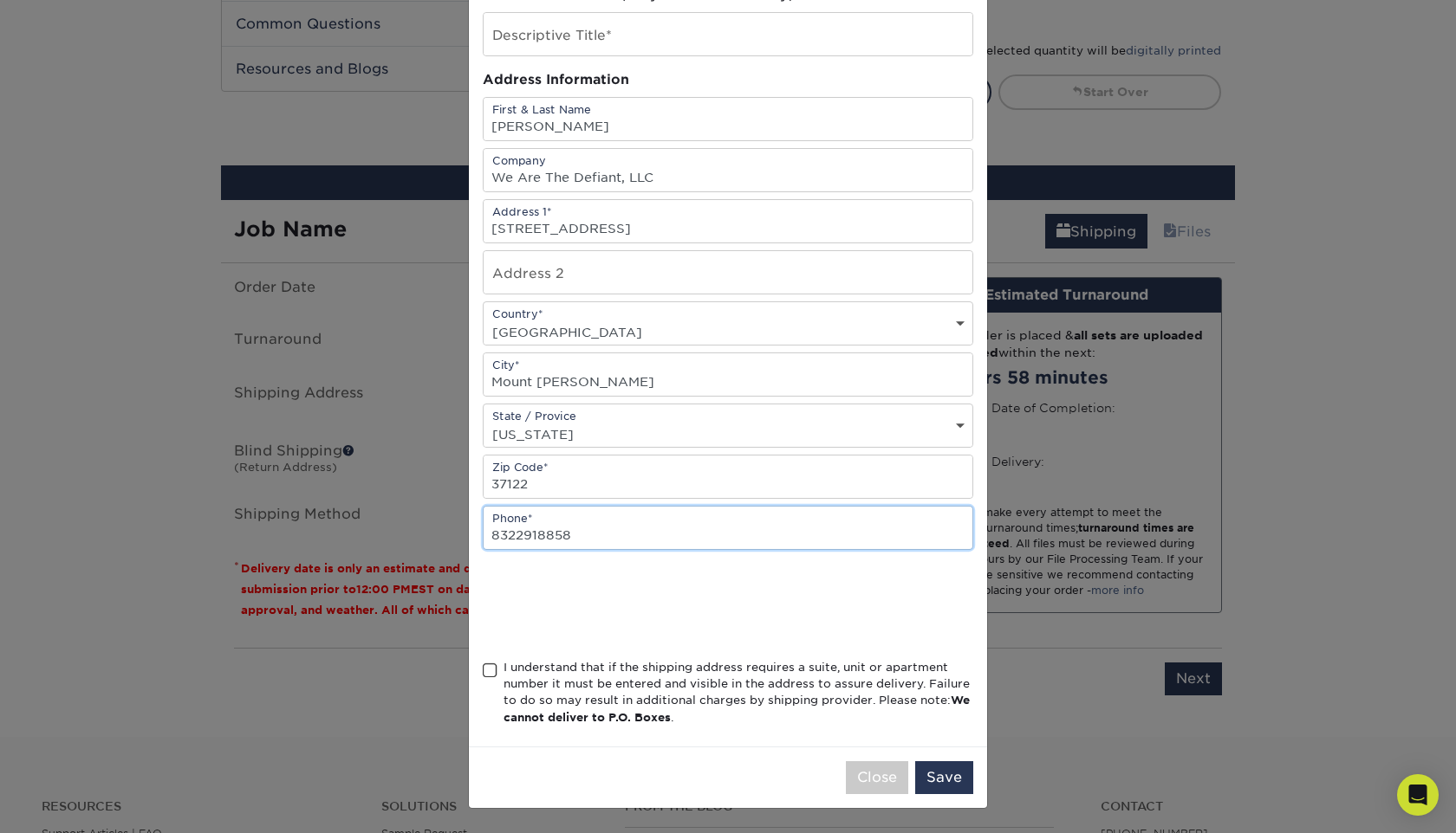
type input "8322918858"
click at [491, 671] on span at bounding box center [490, 671] width 15 height 17
click at [0, 0] on input "I understand that if the shipping address requires a suite, unit or apartment n…" at bounding box center [0, 0] width 0 height 0
click at [932, 777] on button "Save" at bounding box center [944, 778] width 58 height 33
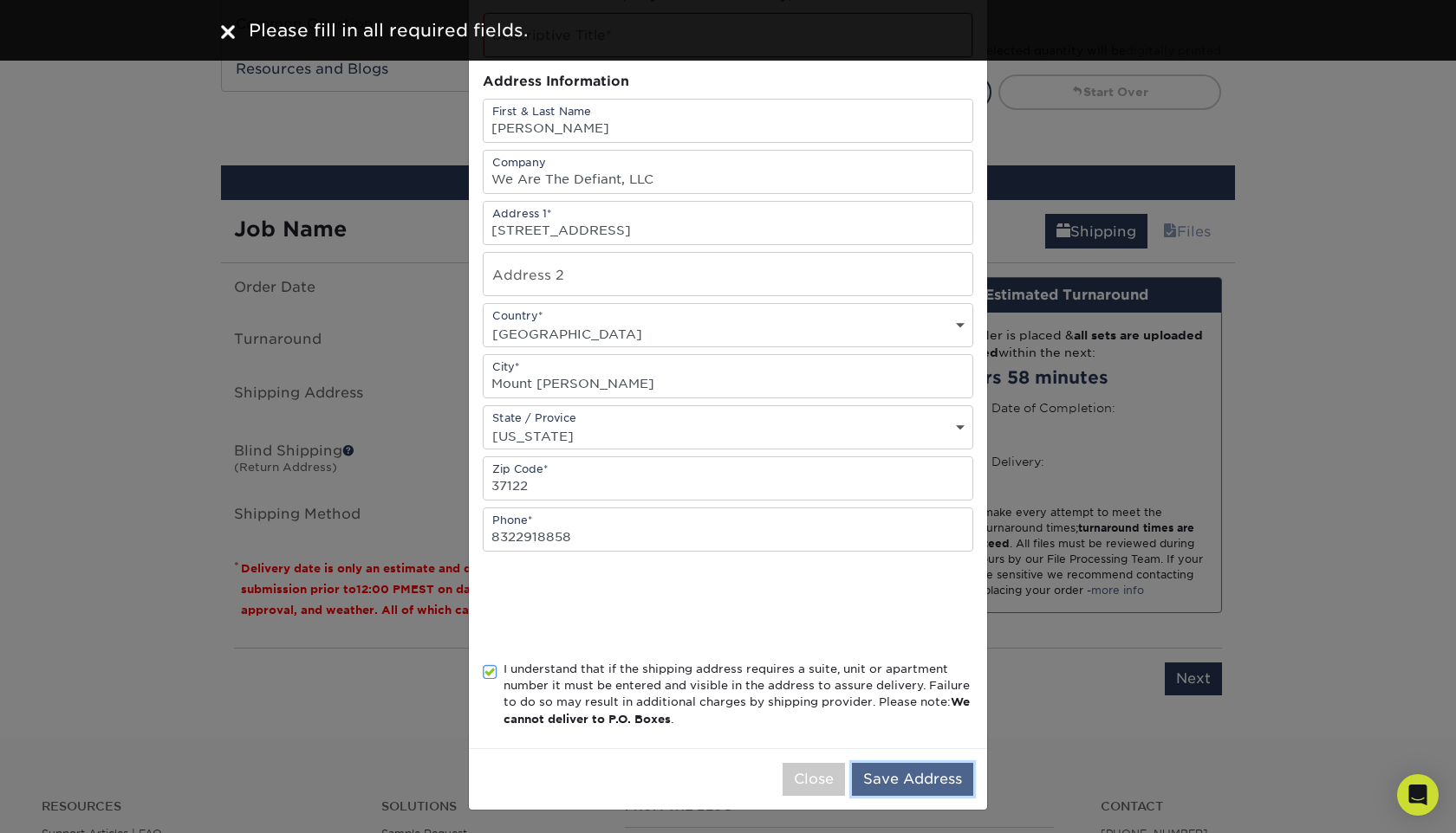
click at [927, 786] on button "Save Address" at bounding box center [912, 779] width 121 height 33
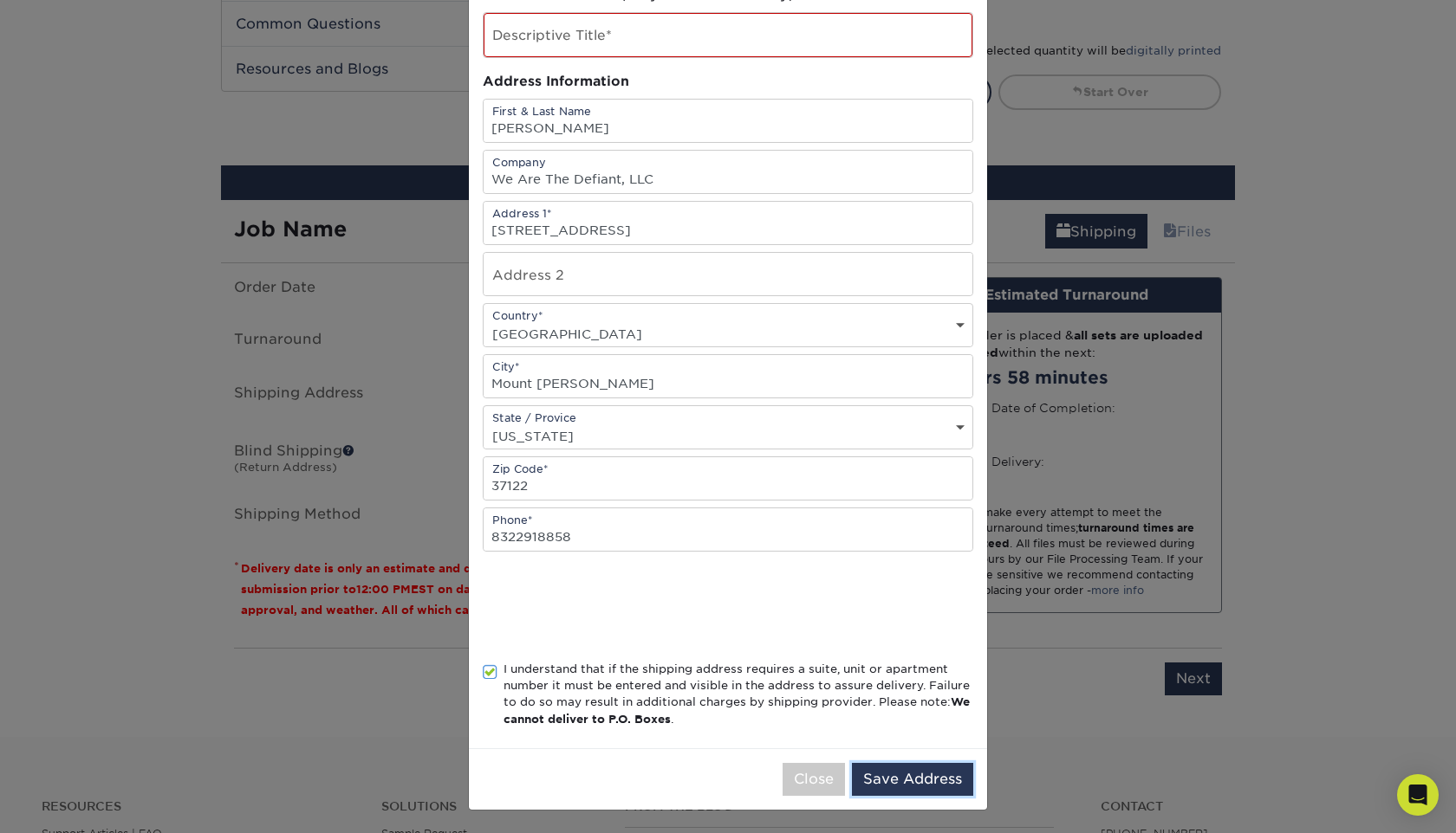
scroll to position [0, 0]
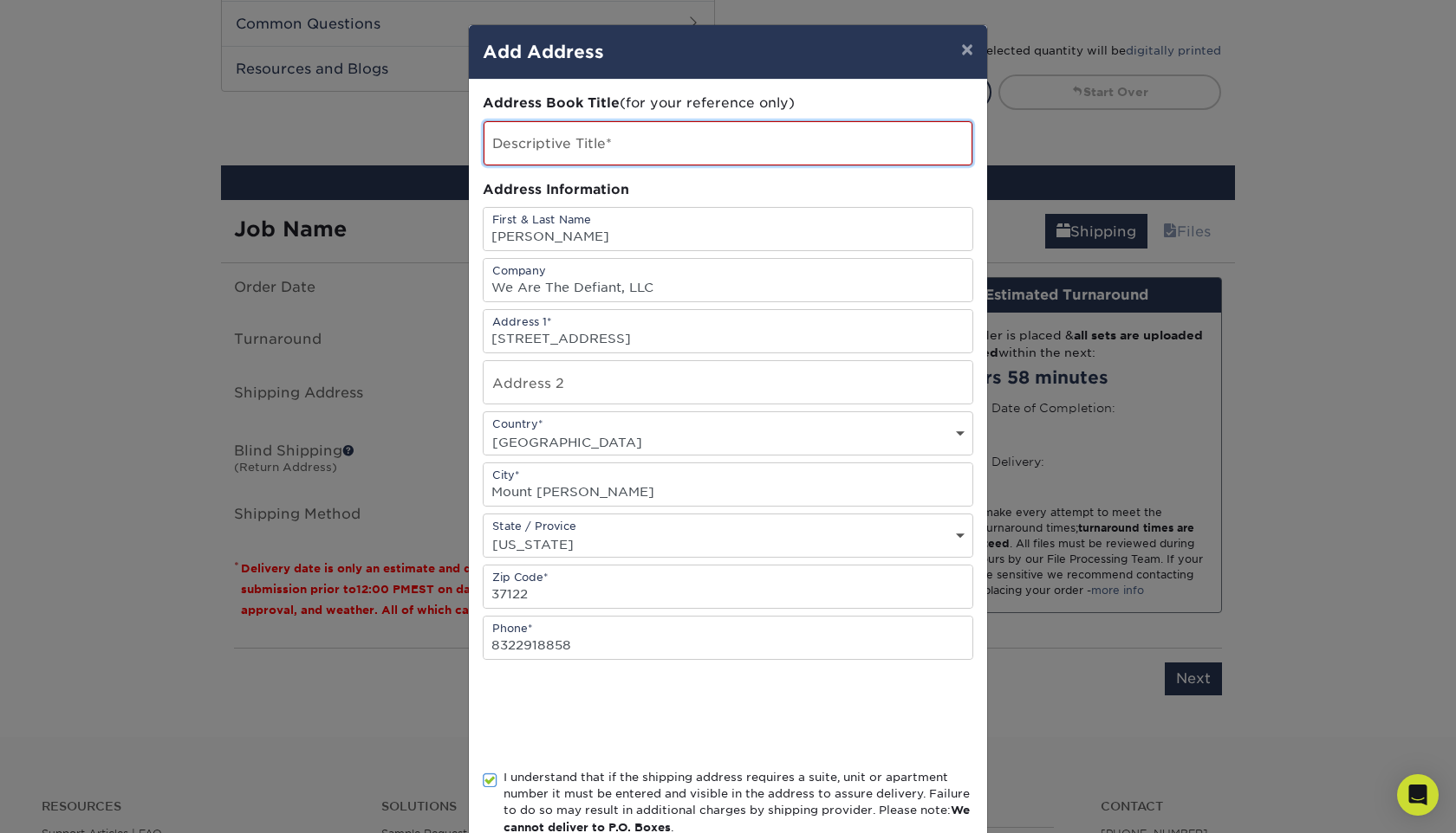
click at [727, 137] on input "text" at bounding box center [728, 143] width 489 height 44
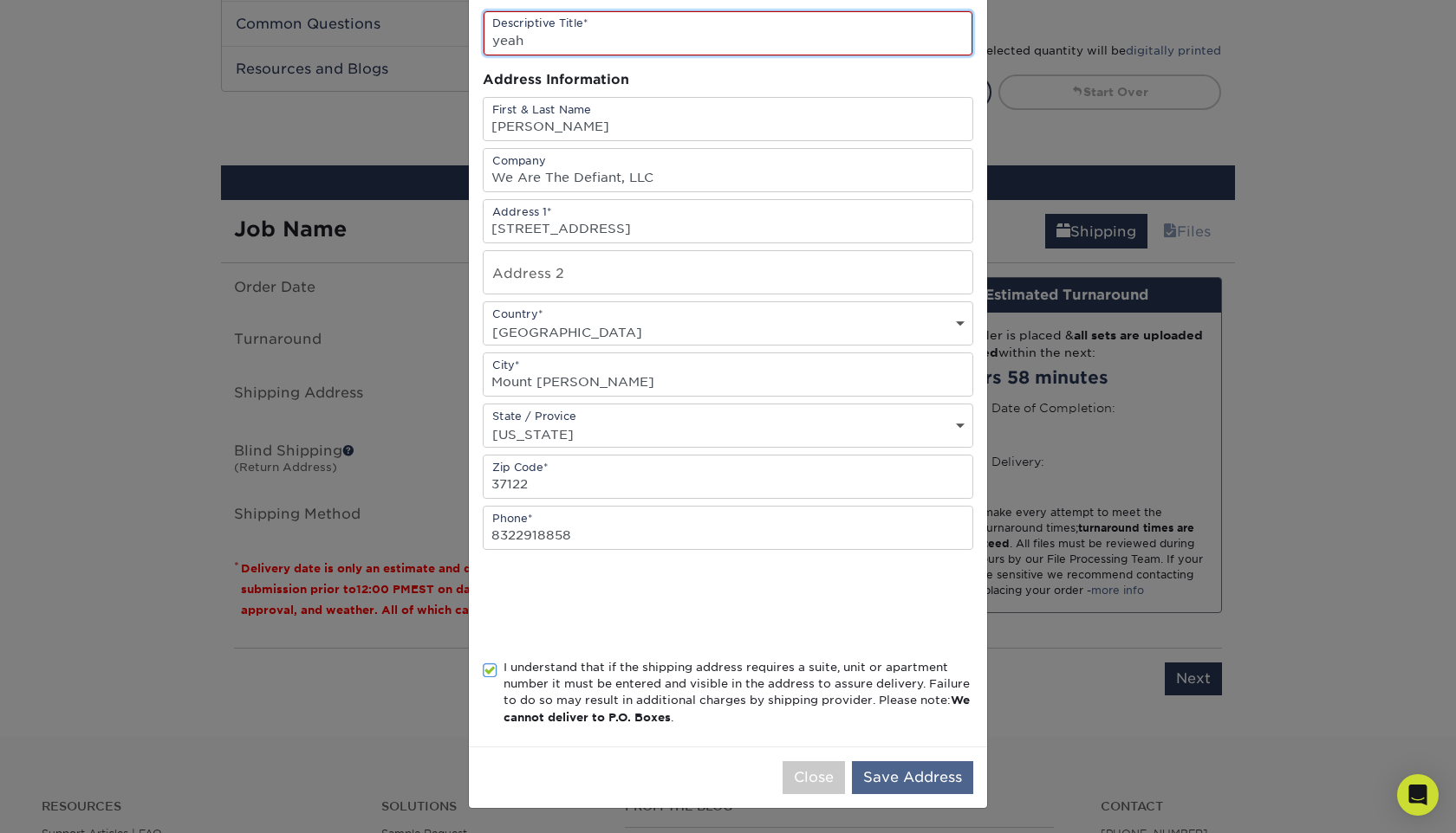
type input "yeah"
click at [914, 770] on button "Save Address" at bounding box center [912, 778] width 121 height 33
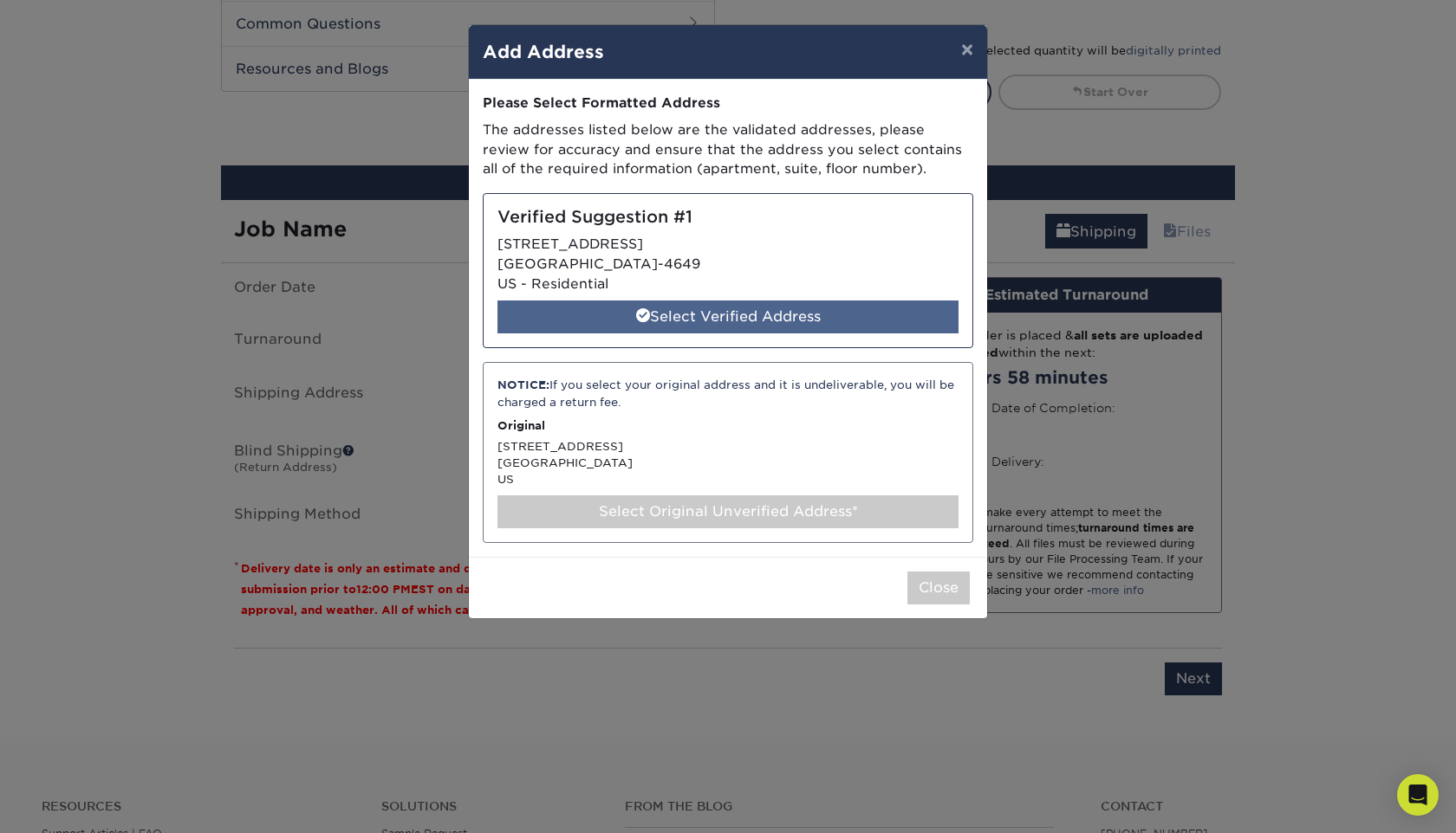
click at [843, 317] on div "Select Verified Address" at bounding box center [728, 317] width 461 height 33
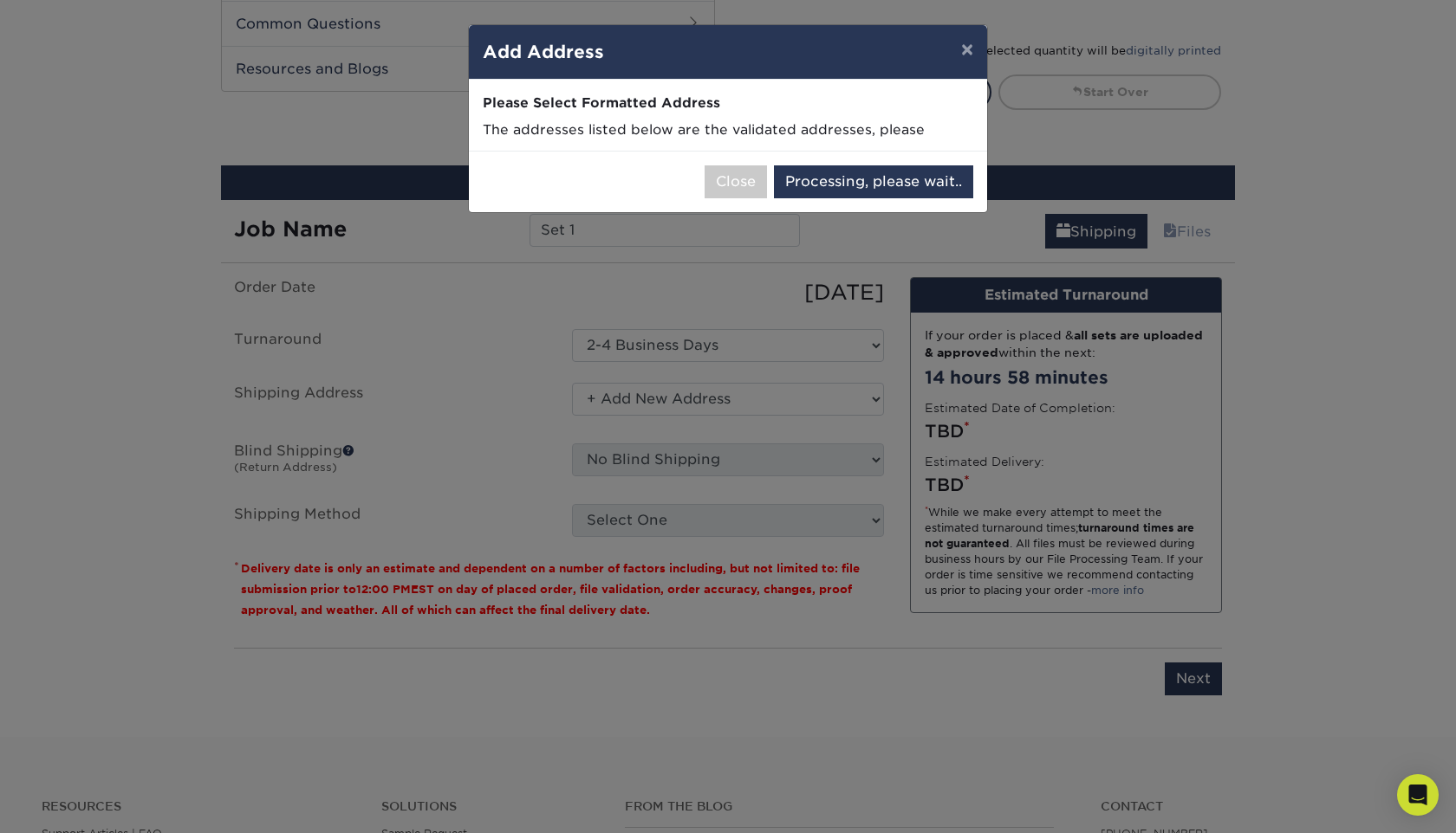
select select "285163"
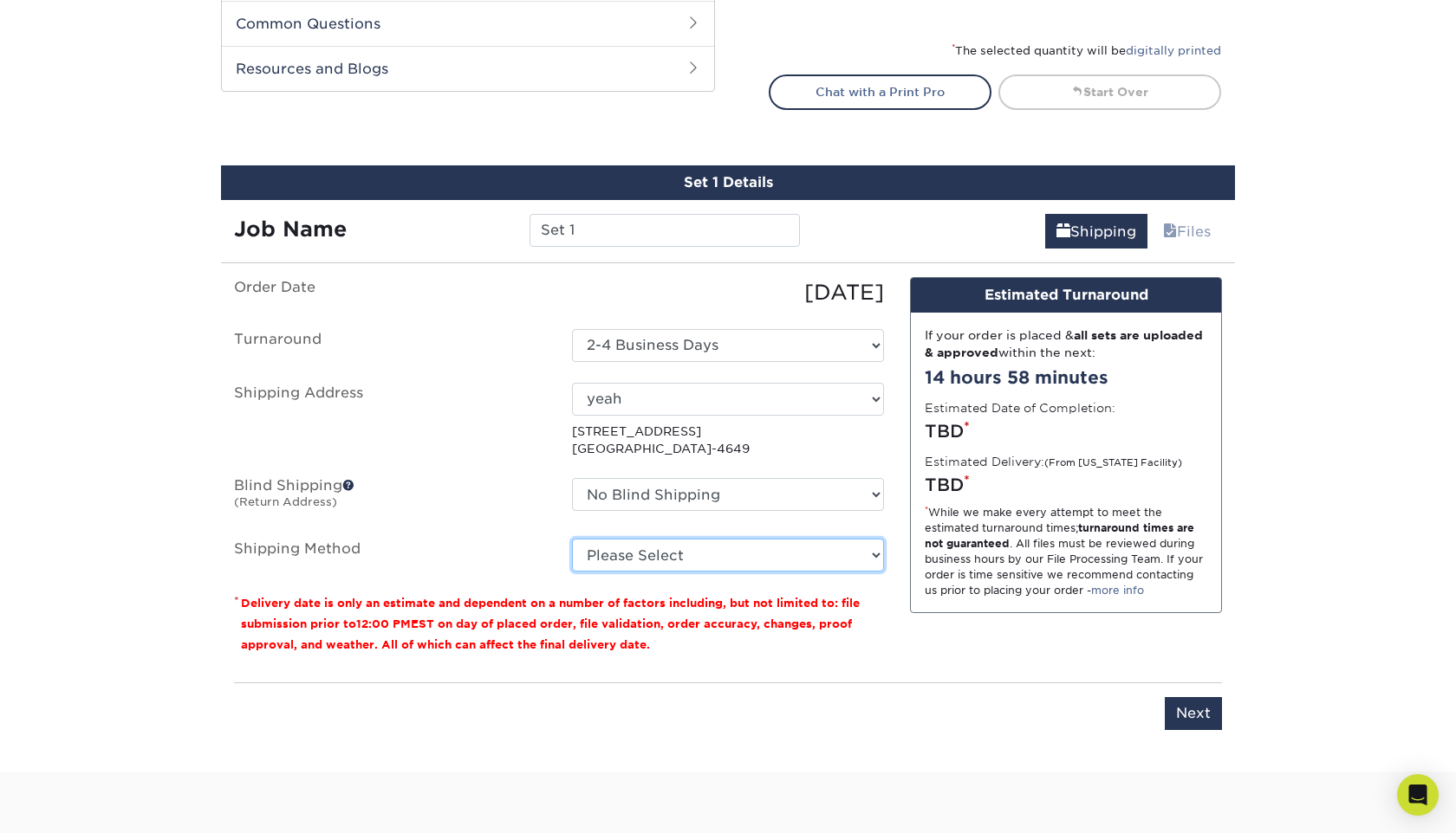
click at [798, 565] on select "Please Select 3 Day Shipping Service (+$16.72) Ground Shipping (+$16.91) 2 Day …" at bounding box center [728, 555] width 312 height 33
select select "12"
click at [572, 539] on select "Please Select 3 Day Shipping Service (+$16.72) Ground Shipping (+$16.91) 2 Day …" at bounding box center [728, 555] width 312 height 33
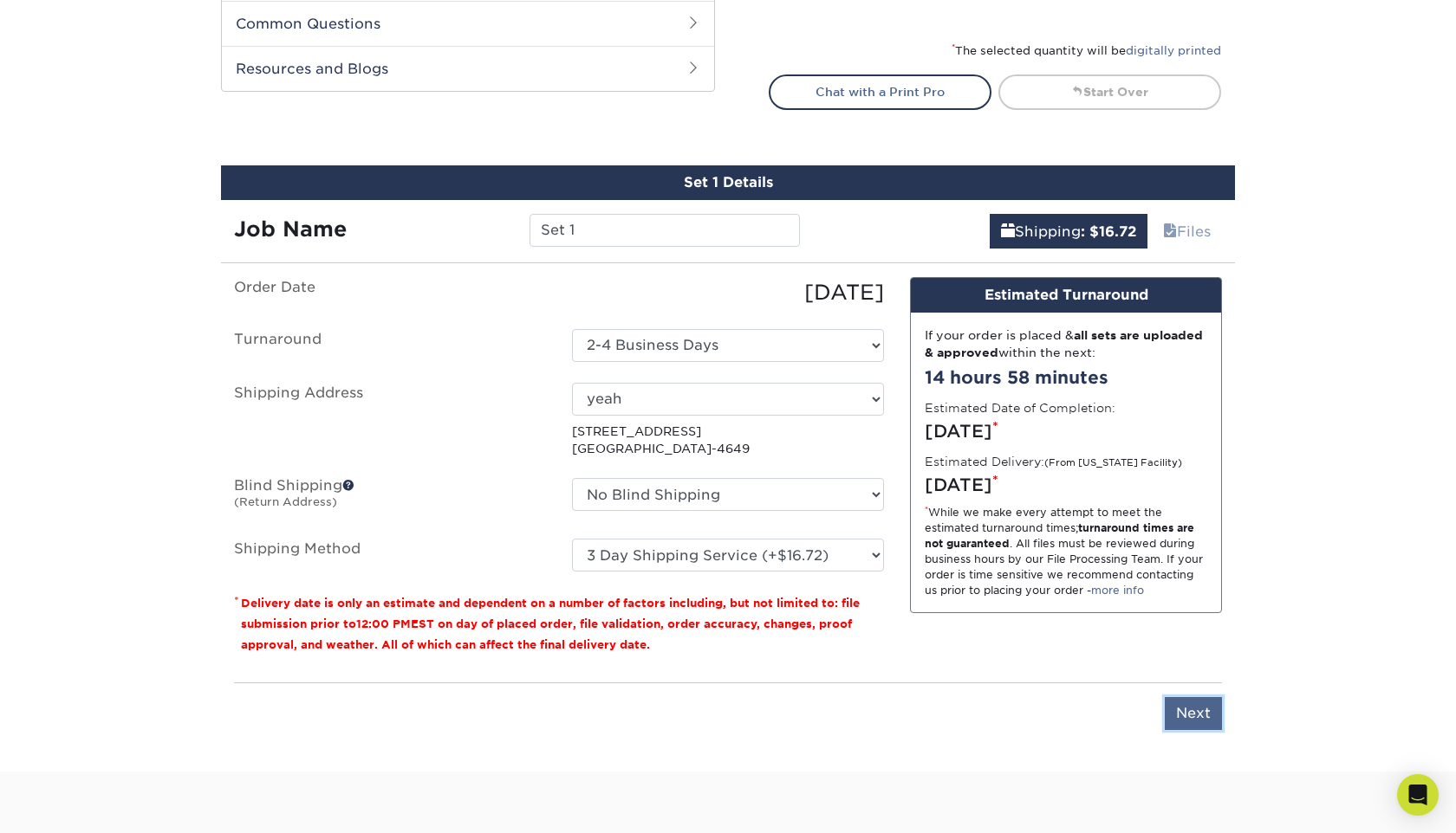
click at [1183, 699] on input "Next" at bounding box center [1193, 714] width 57 height 33
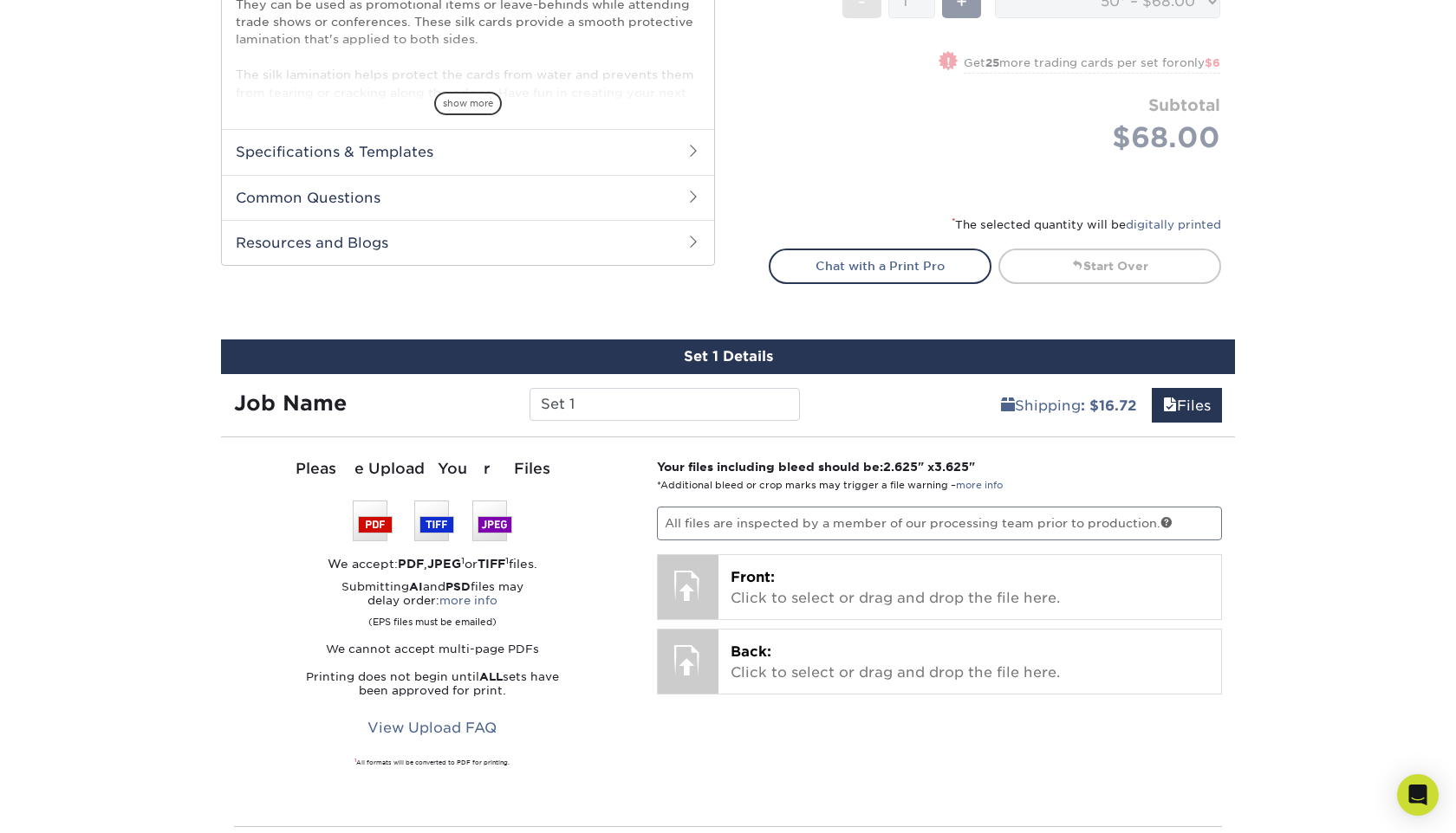
scroll to position [654, 0]
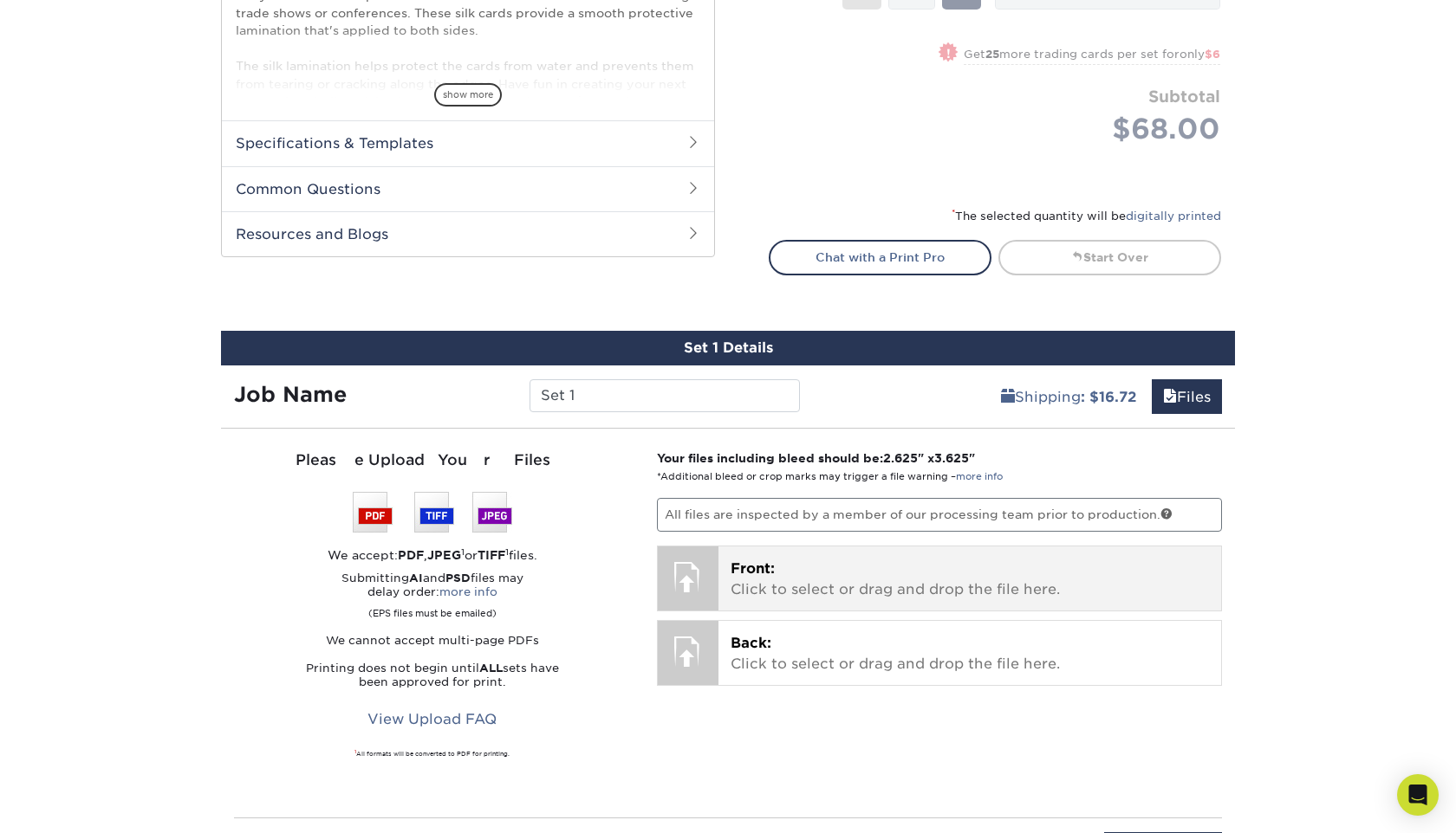
click at [918, 573] on p "Front: Click to select or drag and drop the file here." at bounding box center [970, 579] width 479 height 41
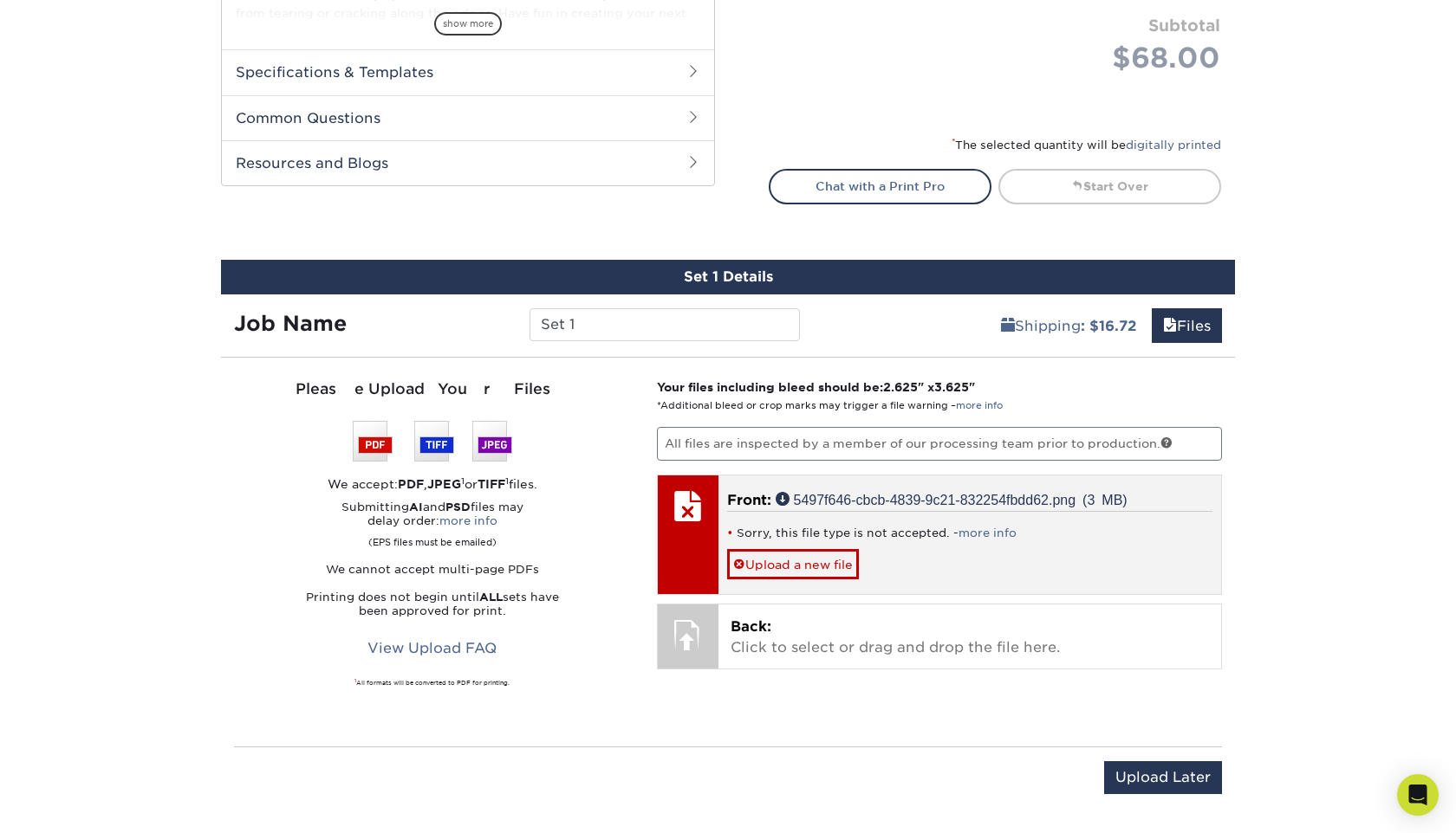
scroll to position [734, 0]
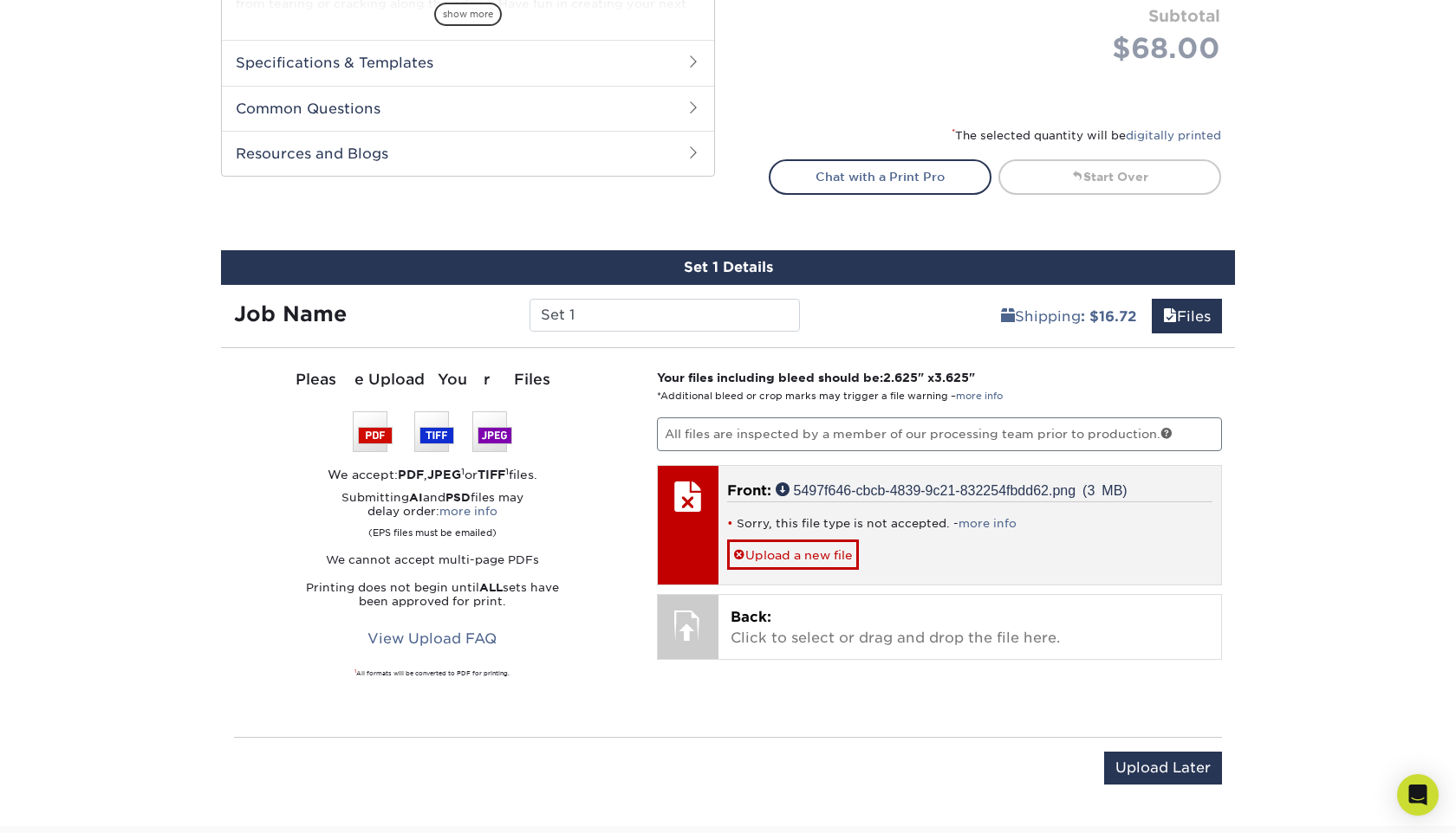
click at [838, 523] on li "Sorry, this file type is not accepted. - more info" at bounding box center [970, 524] width 486 height 15
click at [969, 521] on link "more info" at bounding box center [988, 524] width 58 height 13
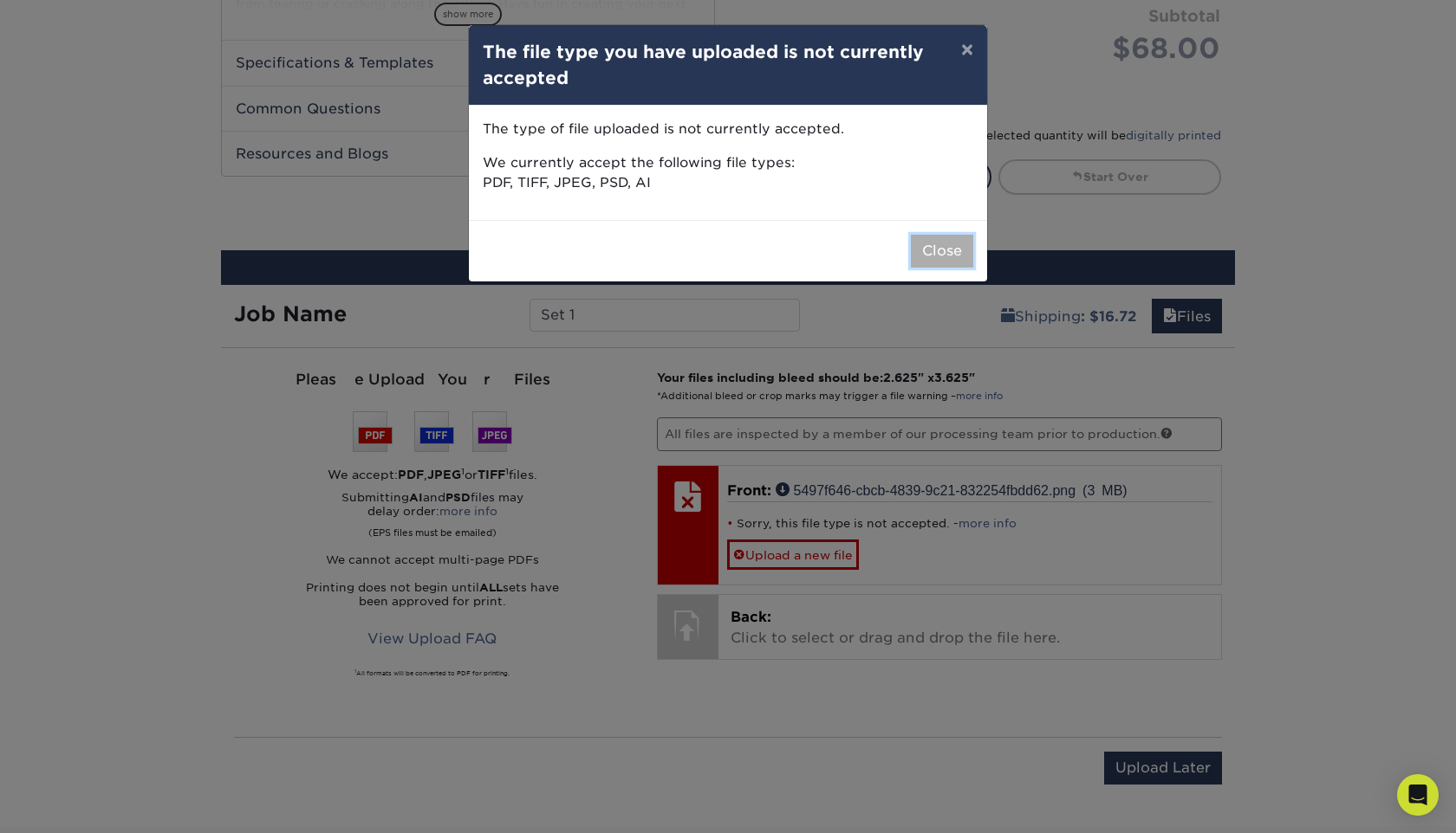
click at [928, 255] on button "Close" at bounding box center [942, 251] width 62 height 33
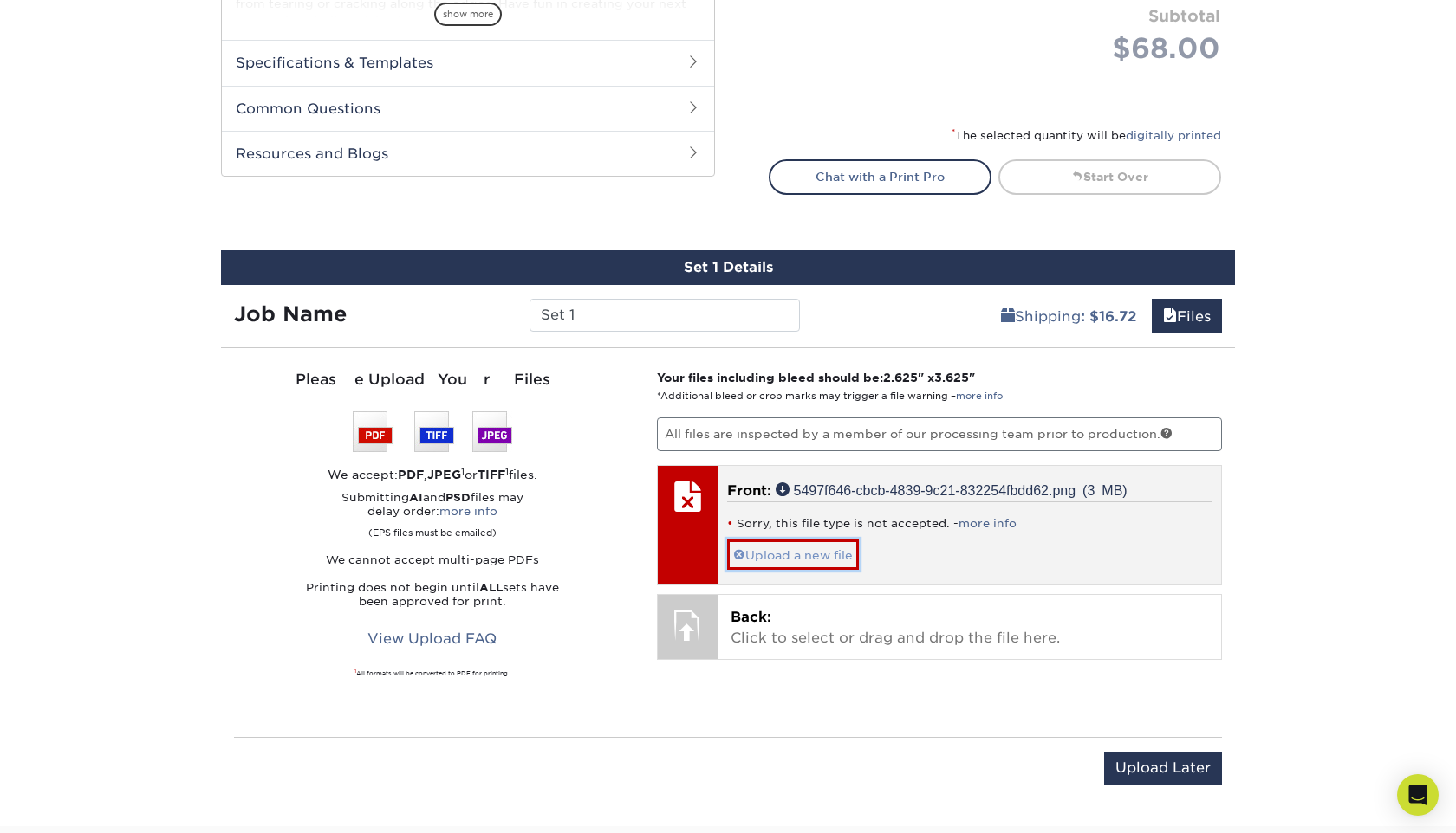
click at [805, 558] on link "Upload a new file" at bounding box center [793, 555] width 132 height 30
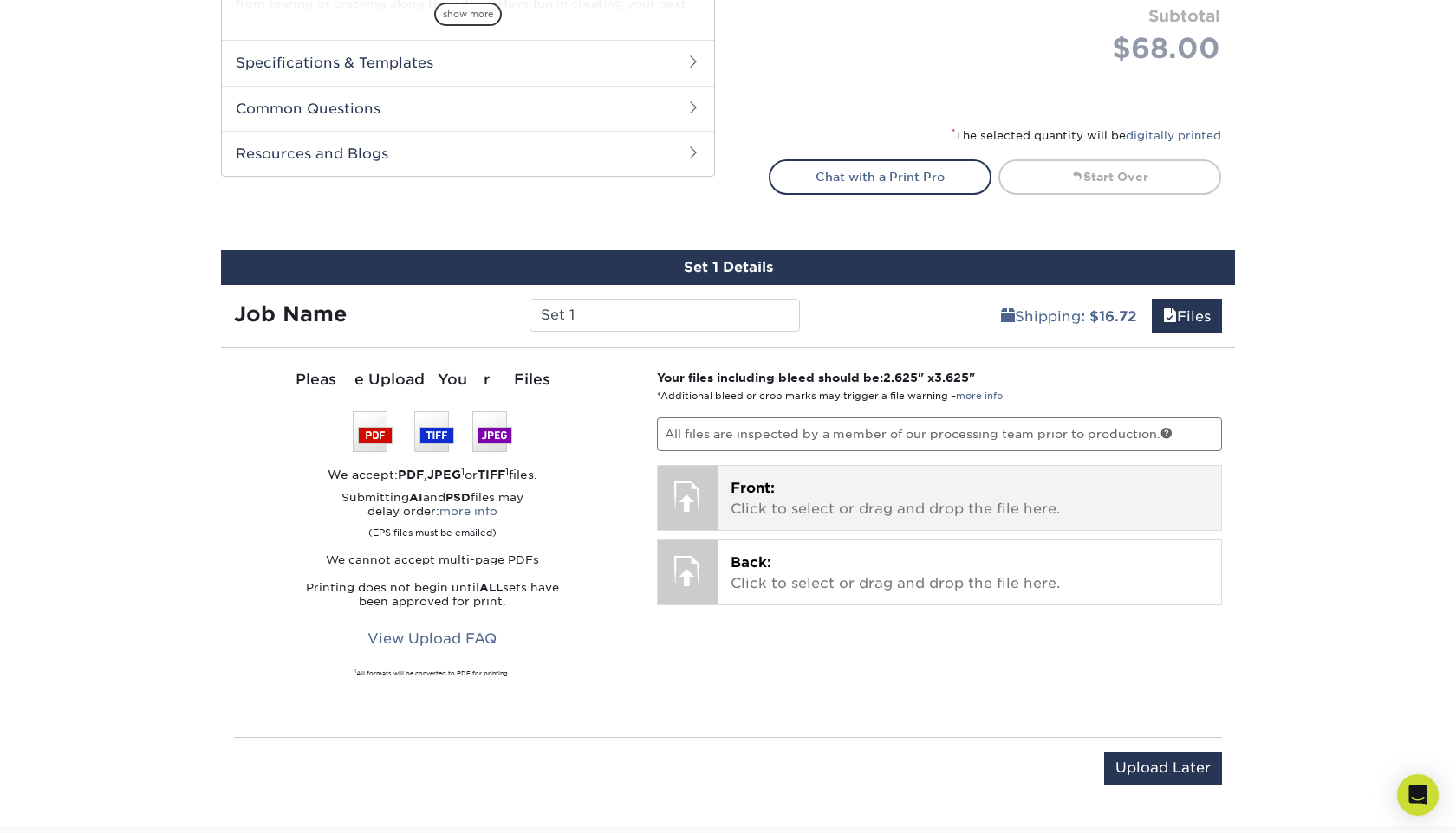
click at [807, 517] on p "Front: Click to select or drag and drop the file here." at bounding box center [970, 499] width 479 height 41
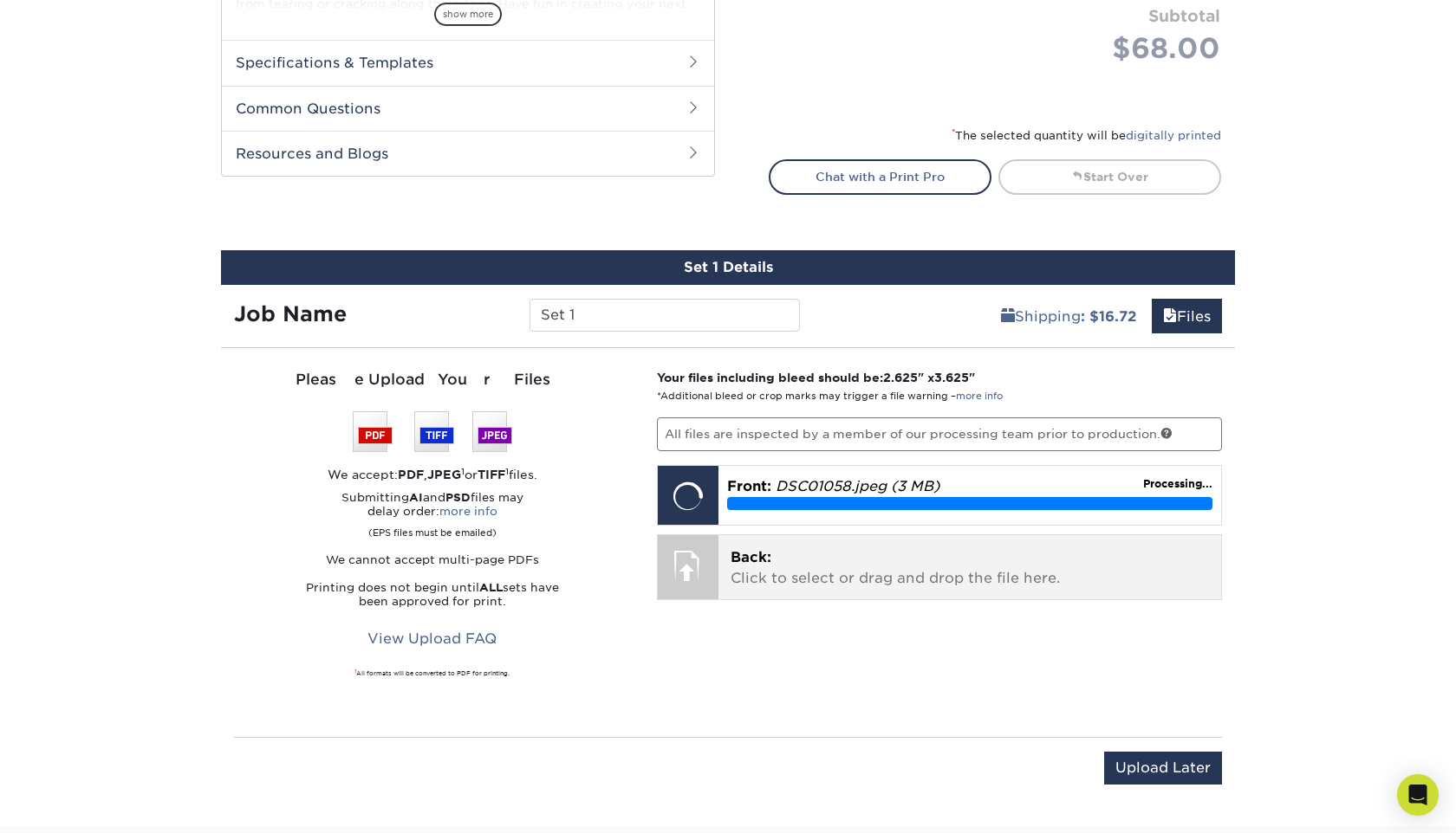
click at [828, 550] on p "Back: Click to select or drag and drop the file here." at bounding box center [970, 568] width 479 height 41
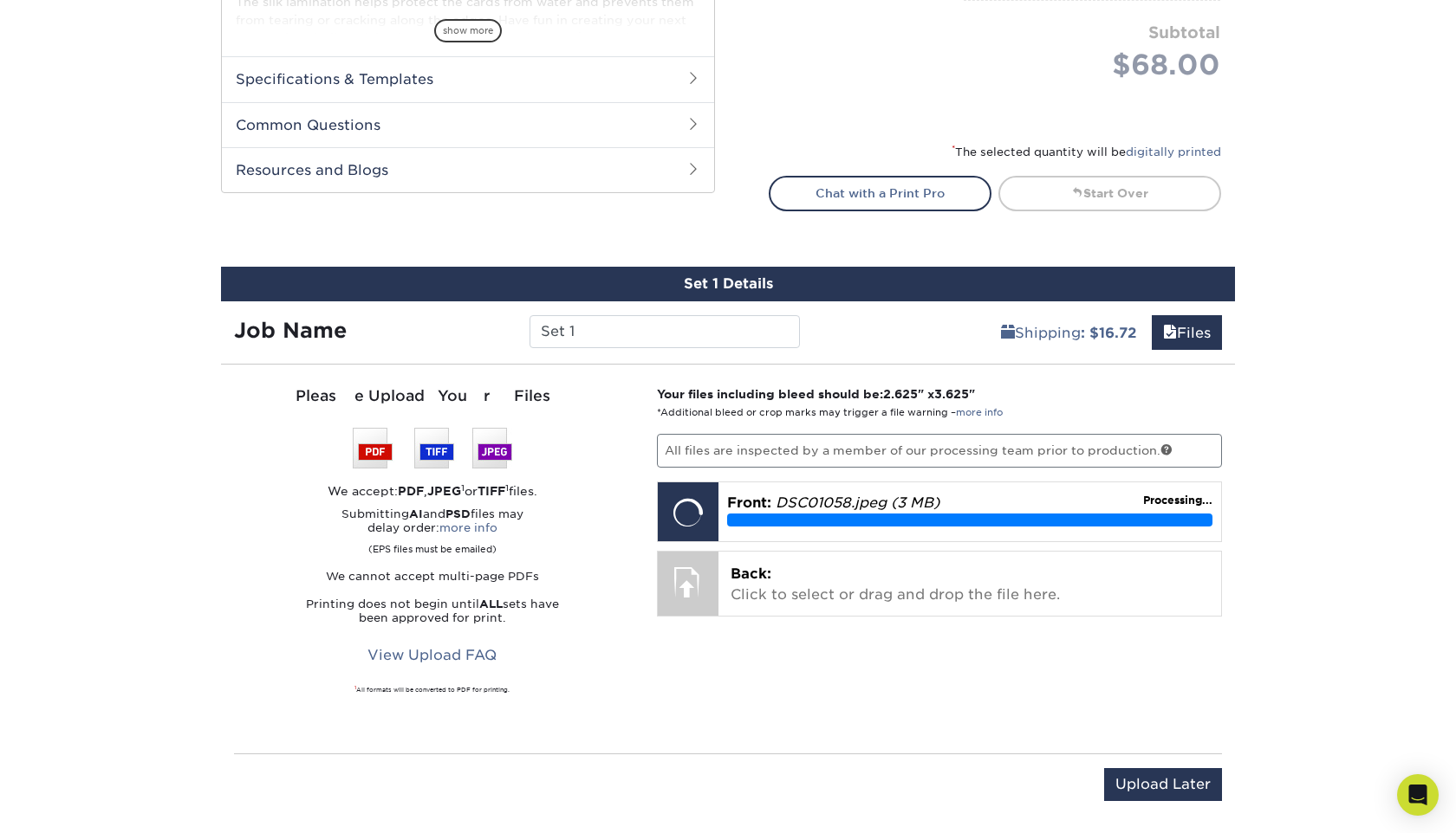
scroll to position [717, 0]
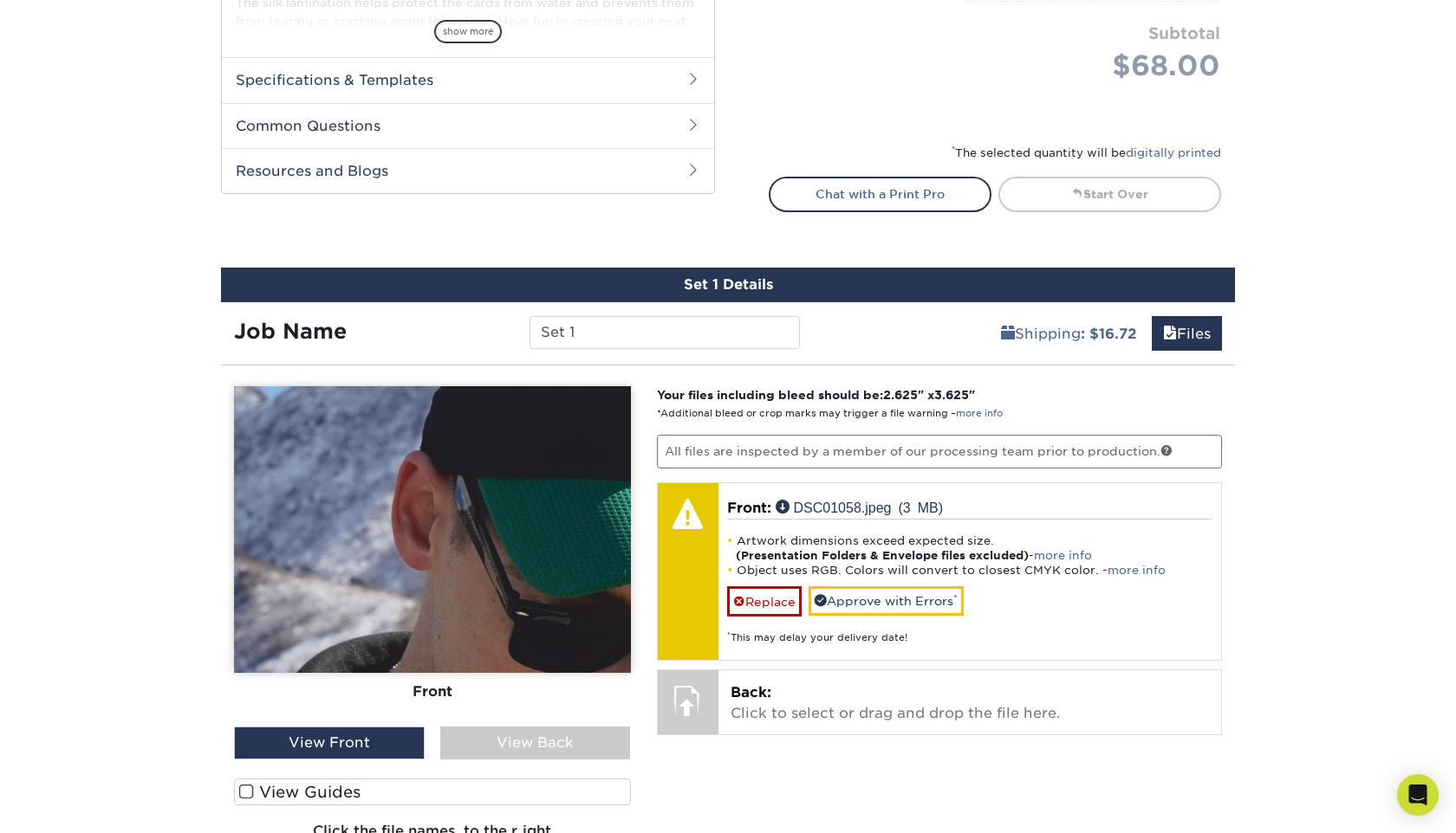
click at [470, 508] on img at bounding box center [433, 529] width 397 height 287
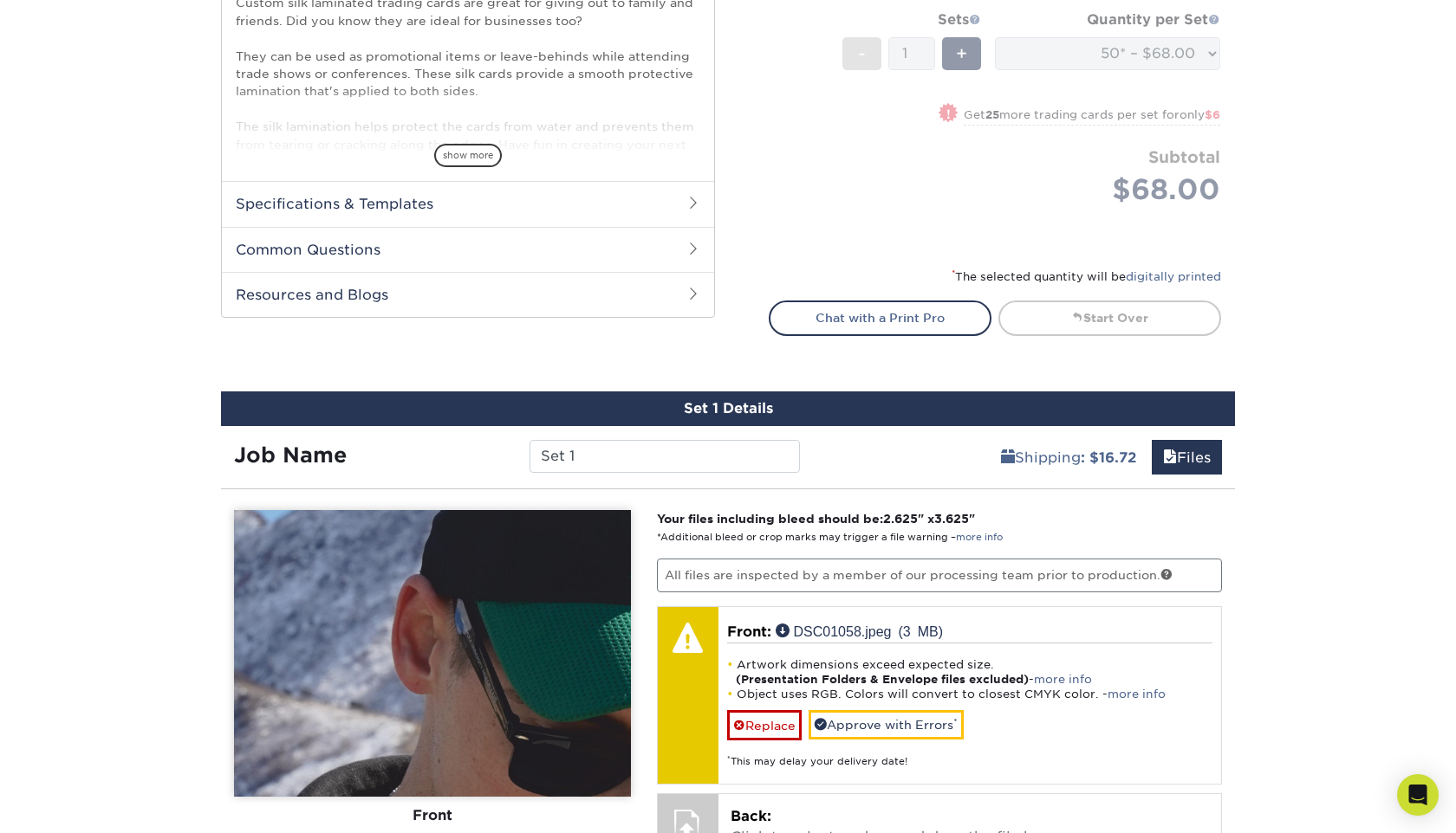
scroll to position [197, 0]
